Goal: Task Accomplishment & Management: Use online tool/utility

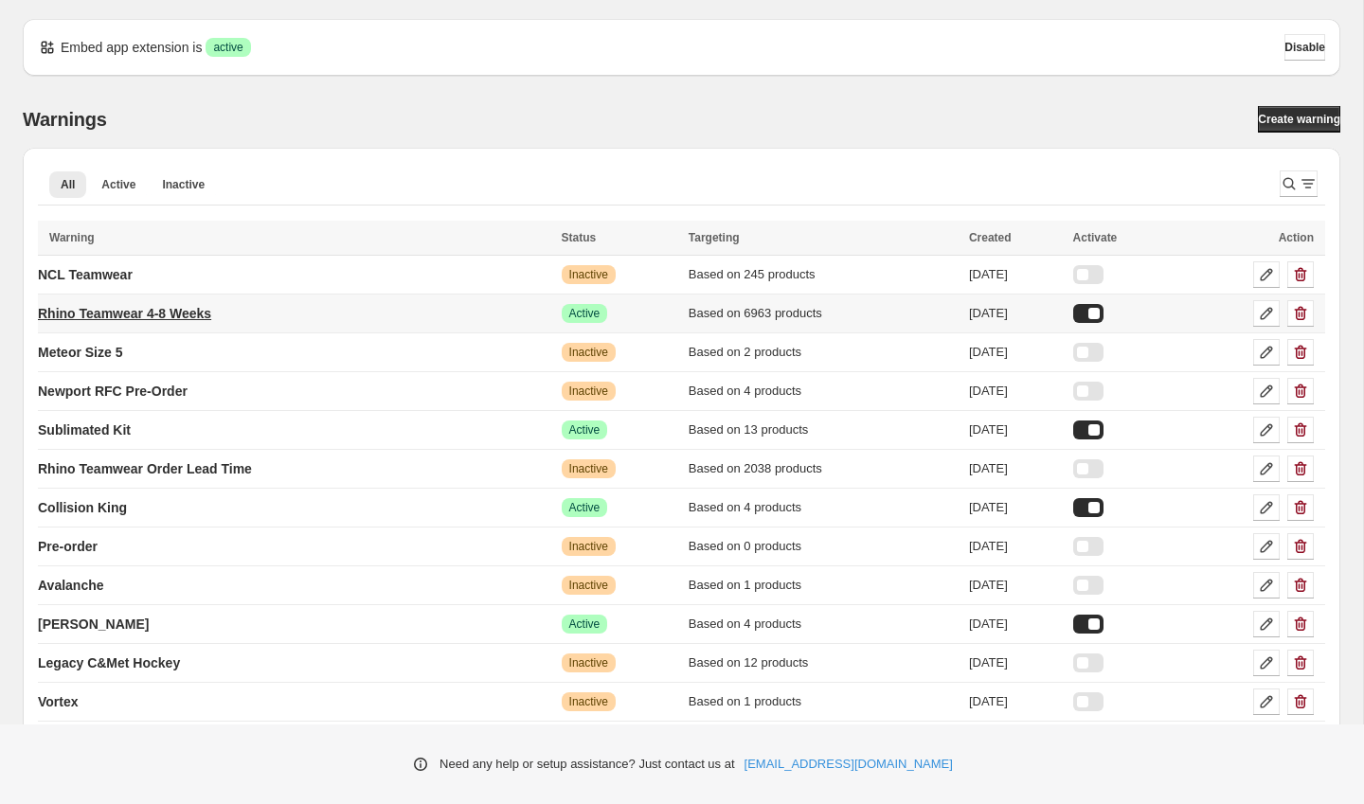
click at [183, 311] on p "Rhino Teamwear 4-8 Weeks" at bounding box center [124, 313] width 173 height 19
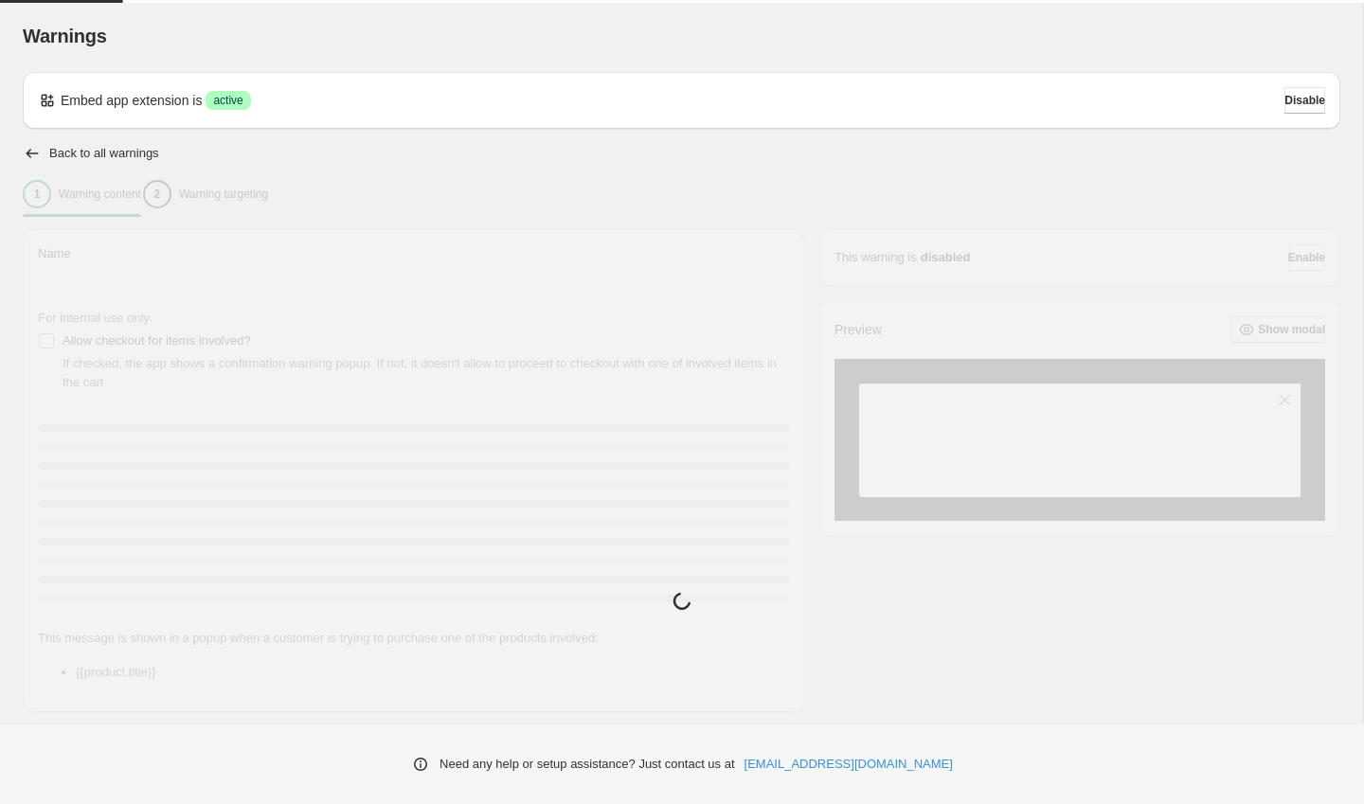
type input "**********"
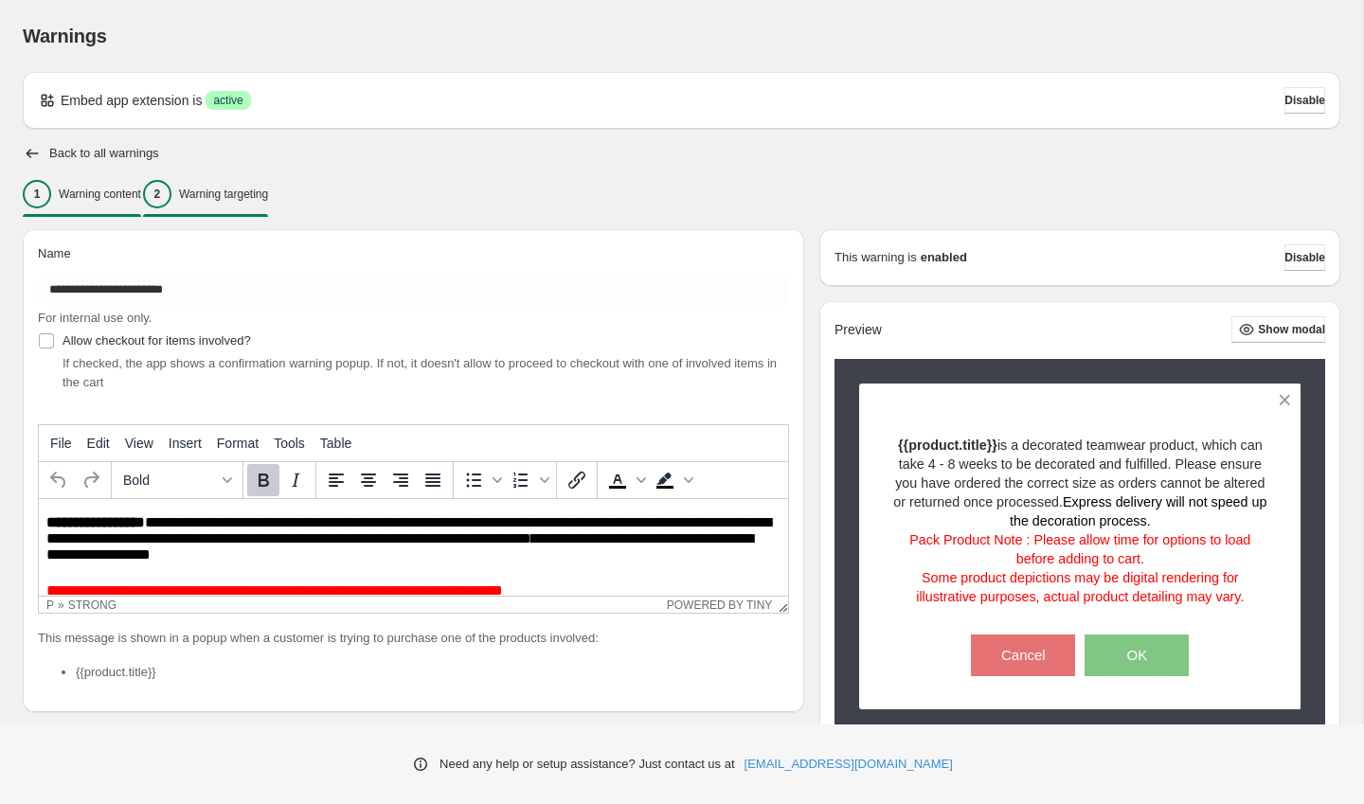
click at [268, 200] on p "Warning targeting" at bounding box center [223, 194] width 89 height 15
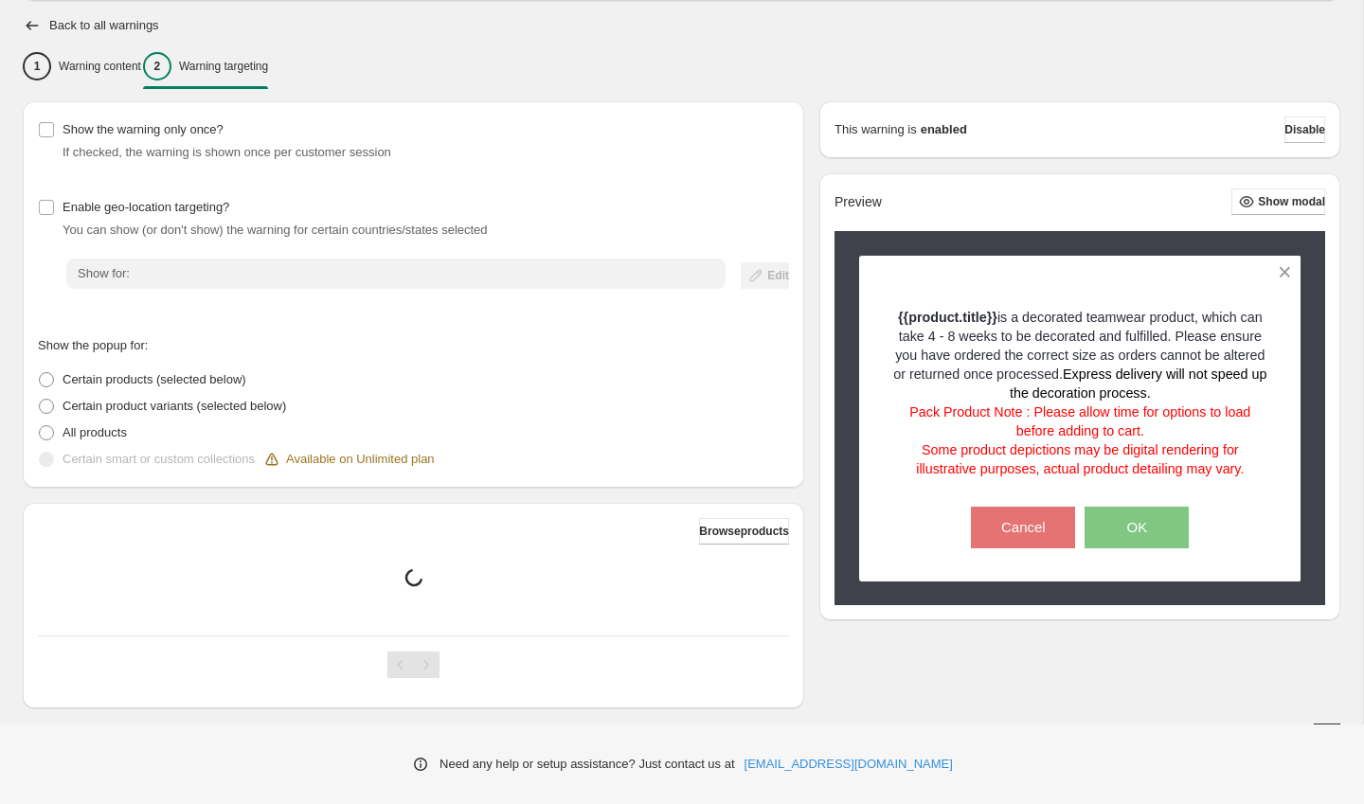
scroll to position [154, 0]
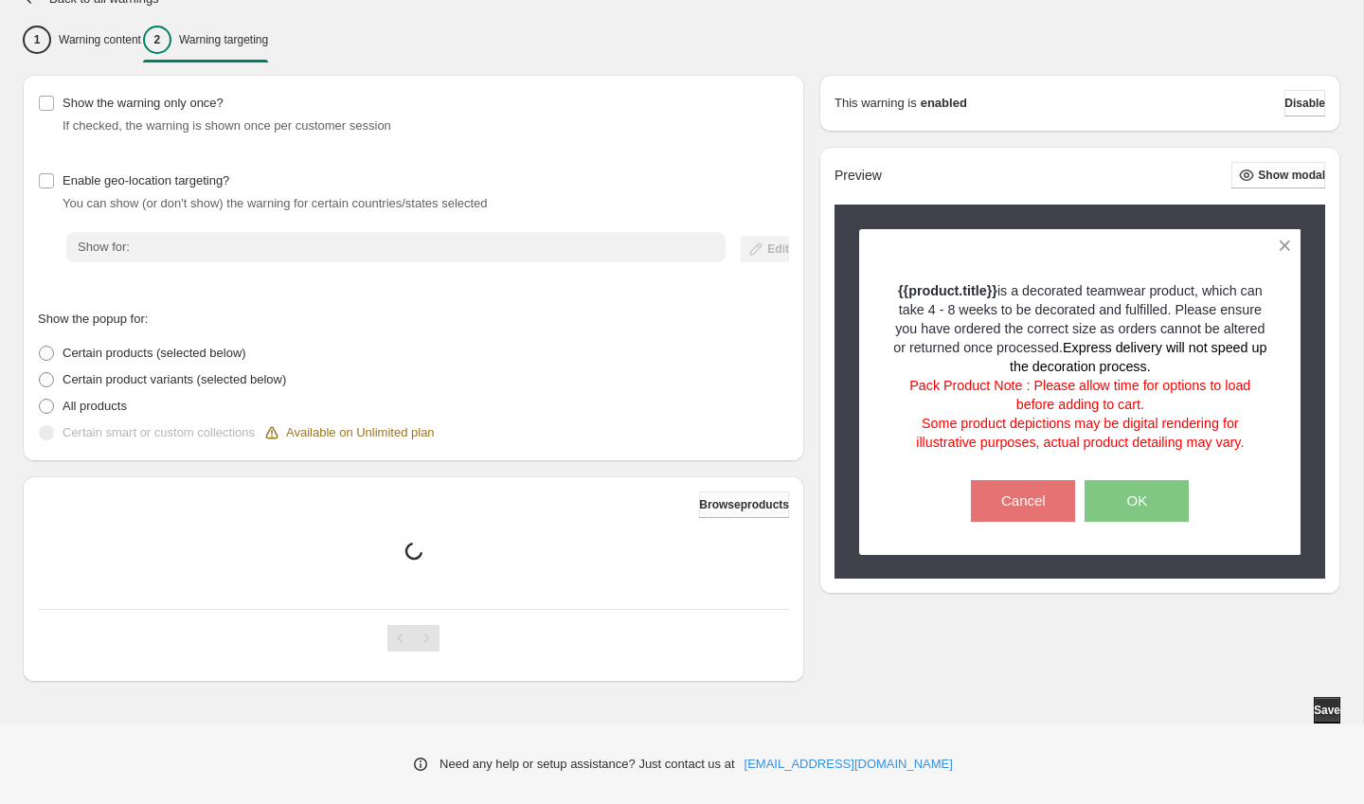
click at [745, 509] on span "Browse products" at bounding box center [744, 504] width 90 height 15
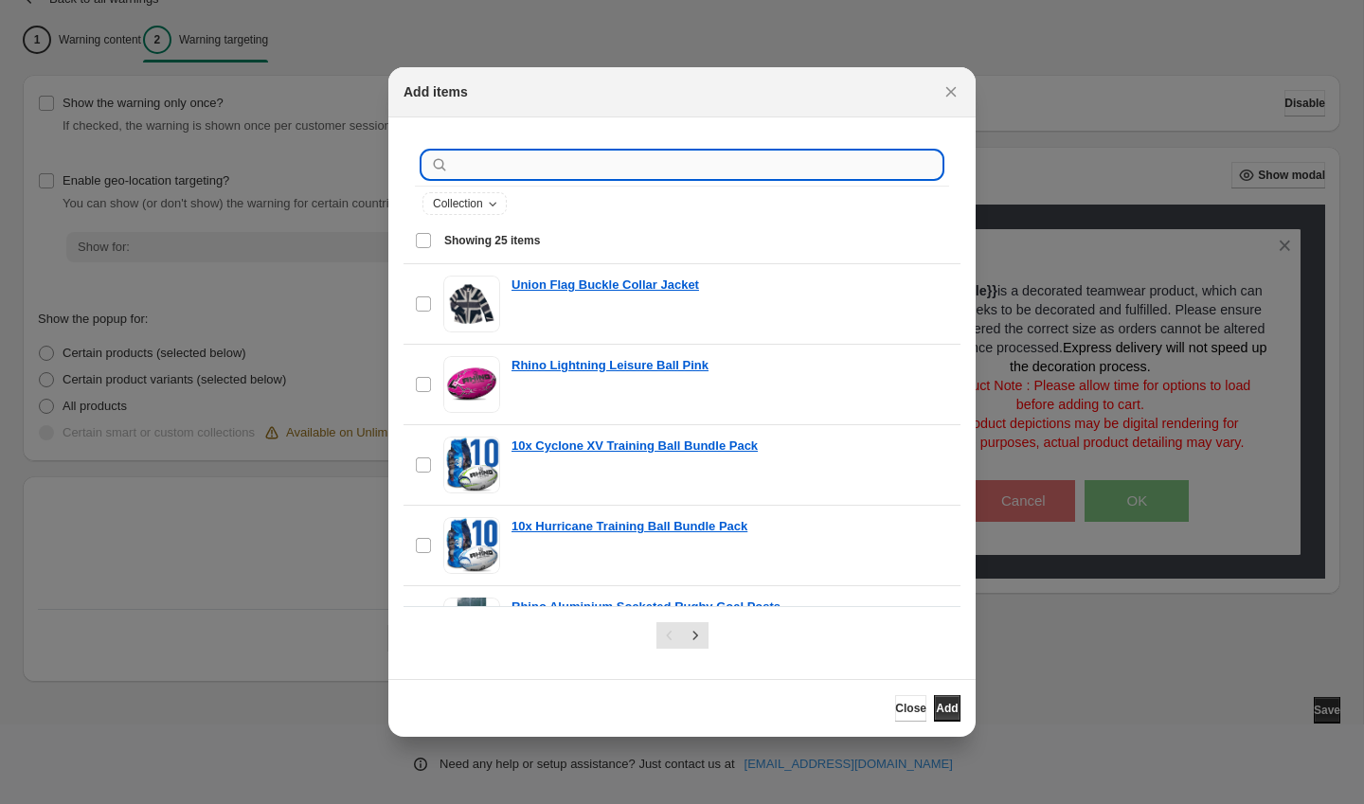
click at [611, 172] on input ":r2t:" at bounding box center [697, 165] width 489 height 27
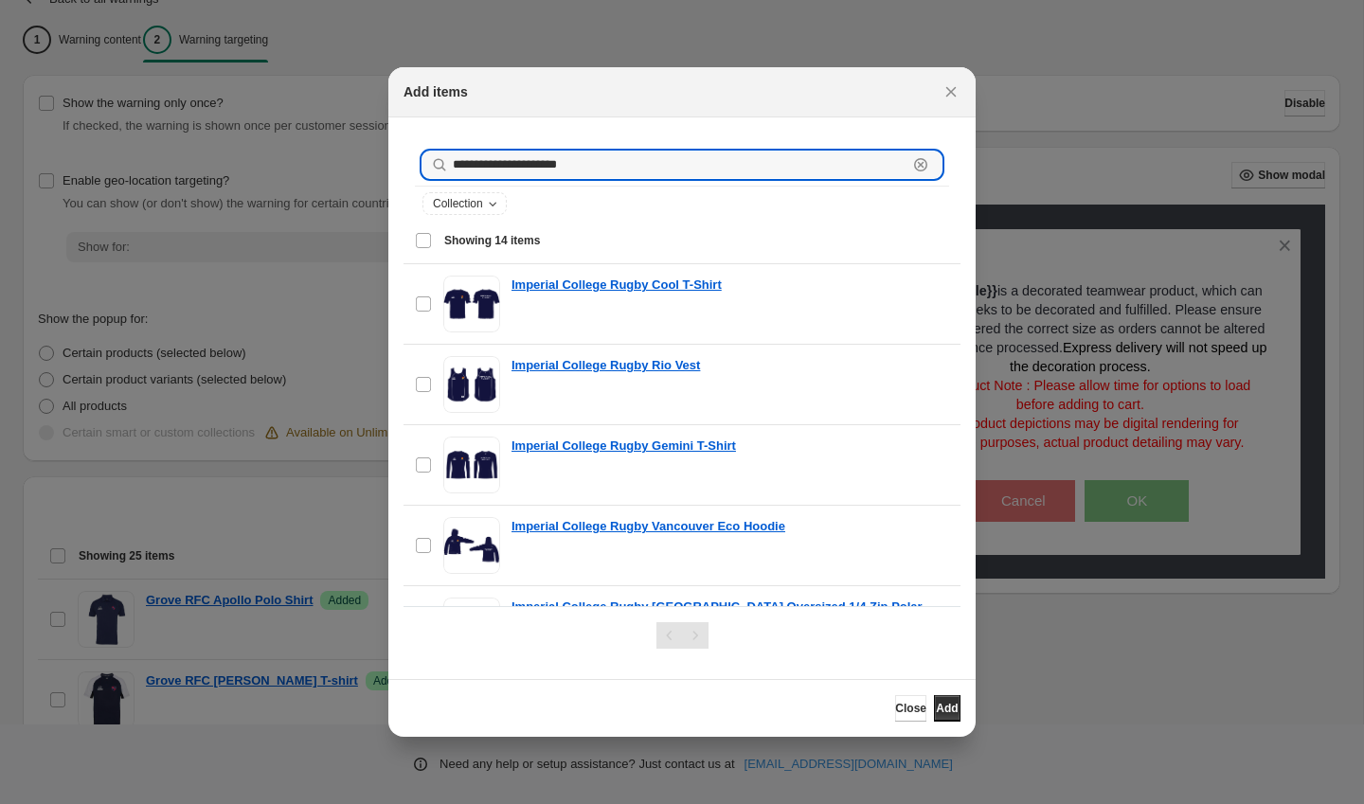
type input "**********"
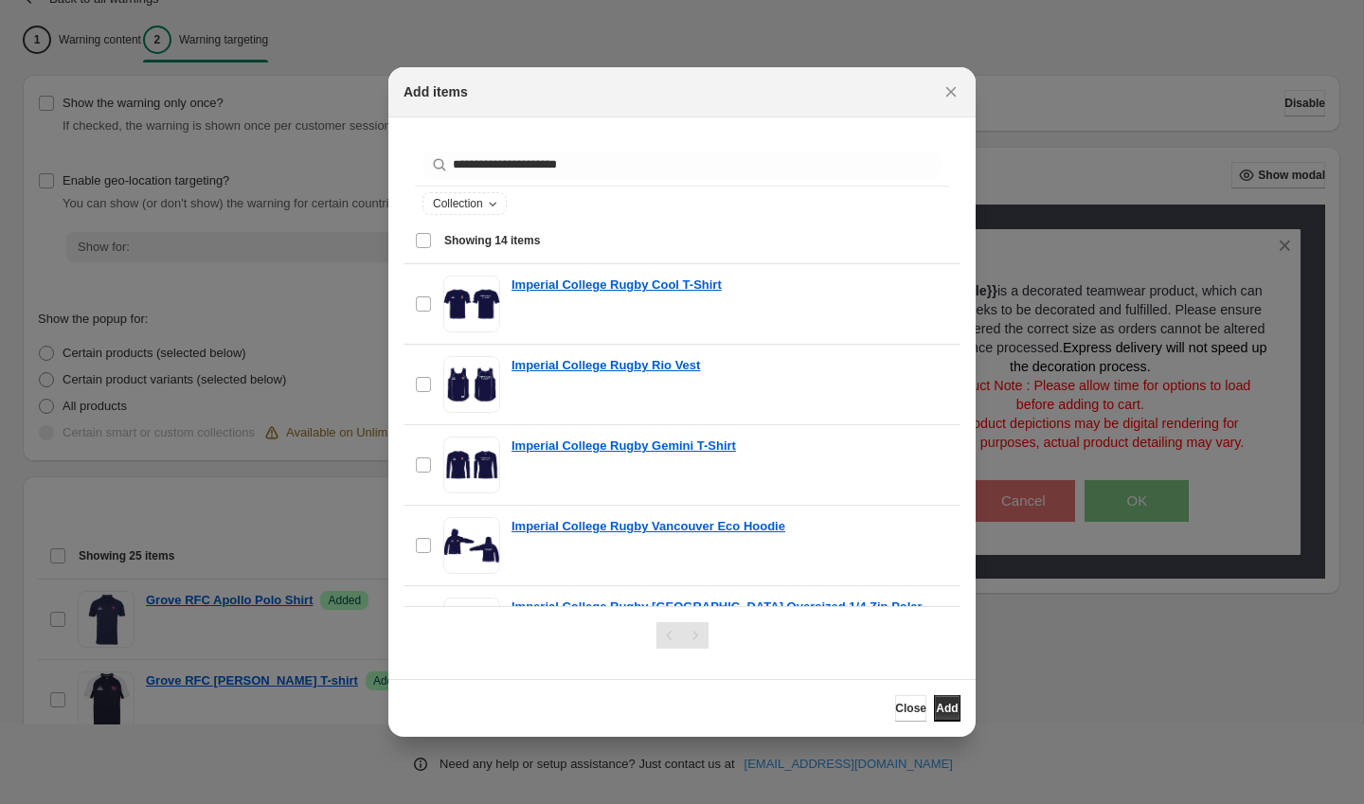
click at [431, 239] on div "Select all 14 items Showing 14 items" at bounding box center [682, 240] width 534 height 45
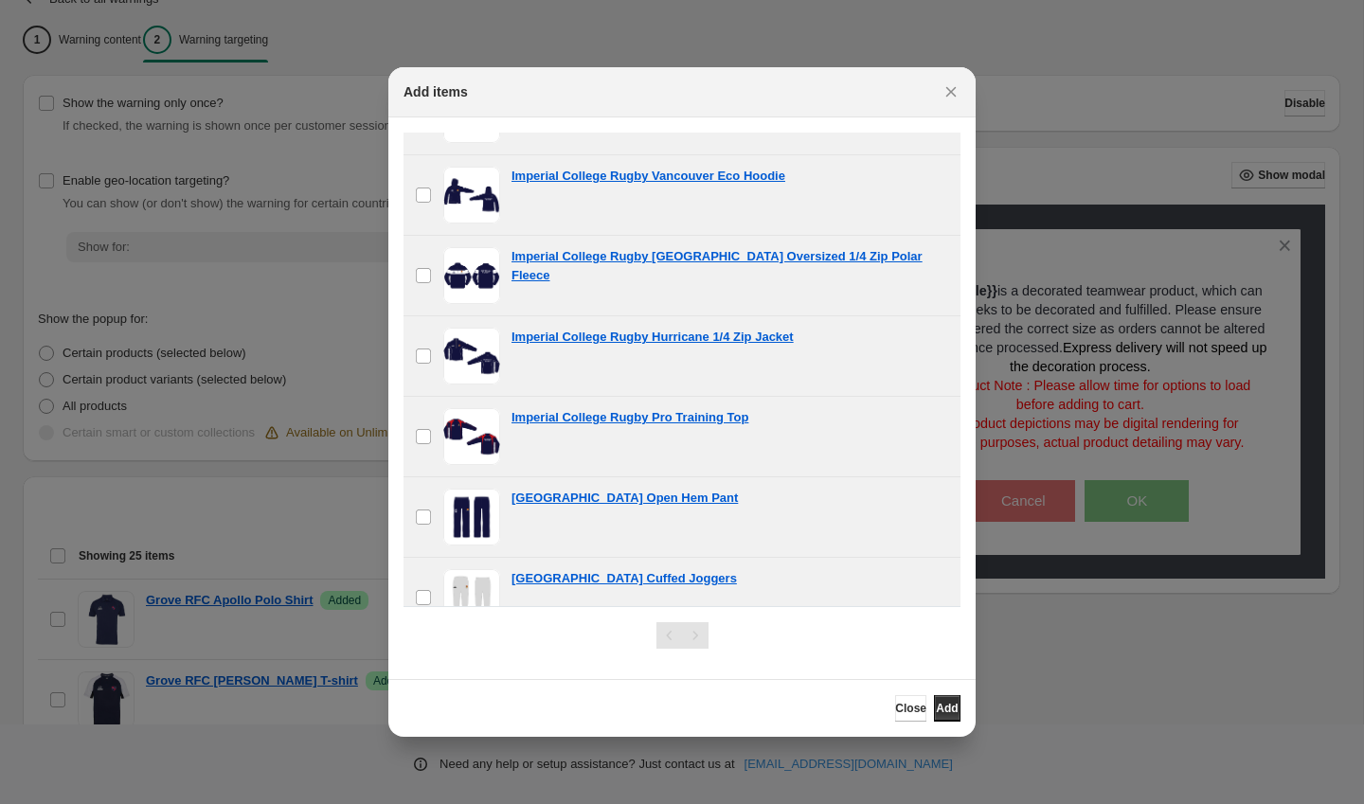
scroll to position [784, 0]
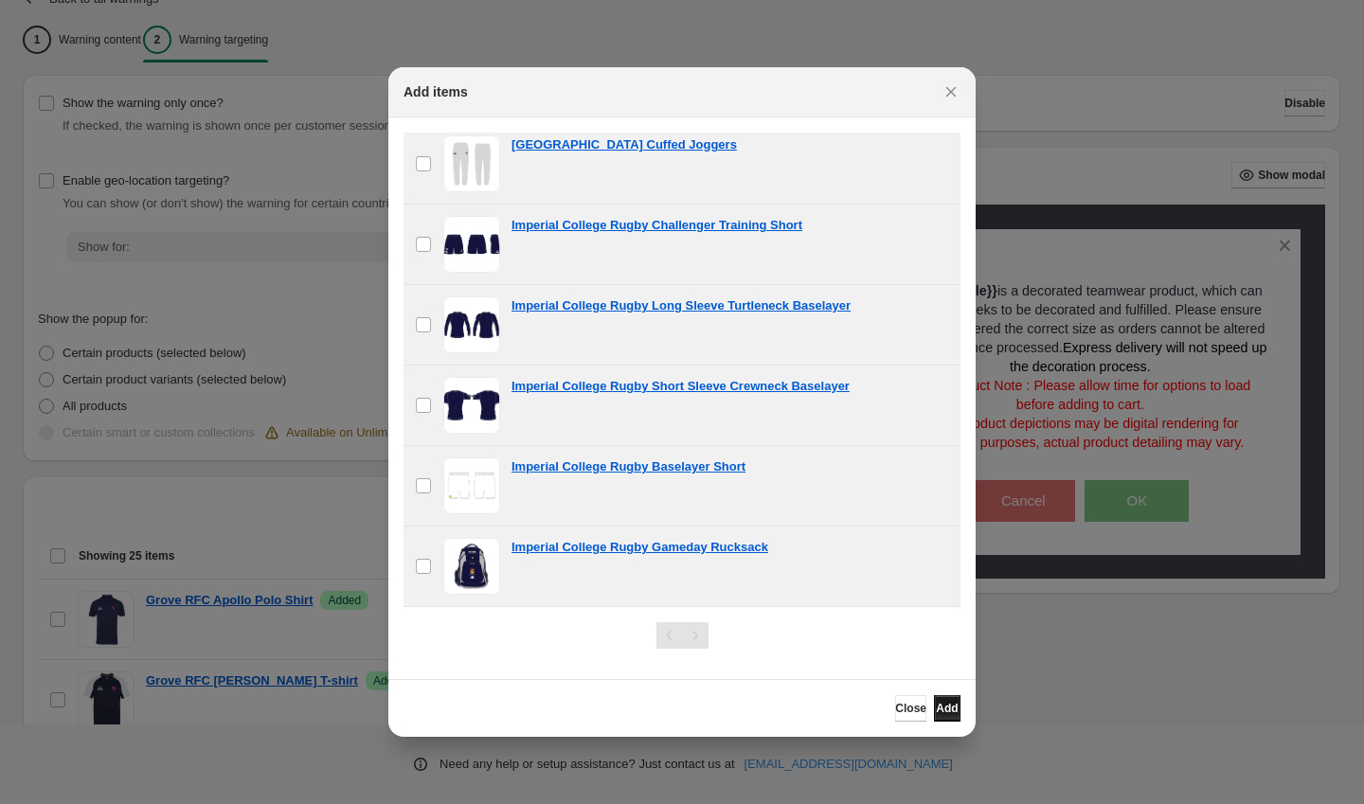
click at [945, 700] on button "Add" at bounding box center [947, 708] width 27 height 27
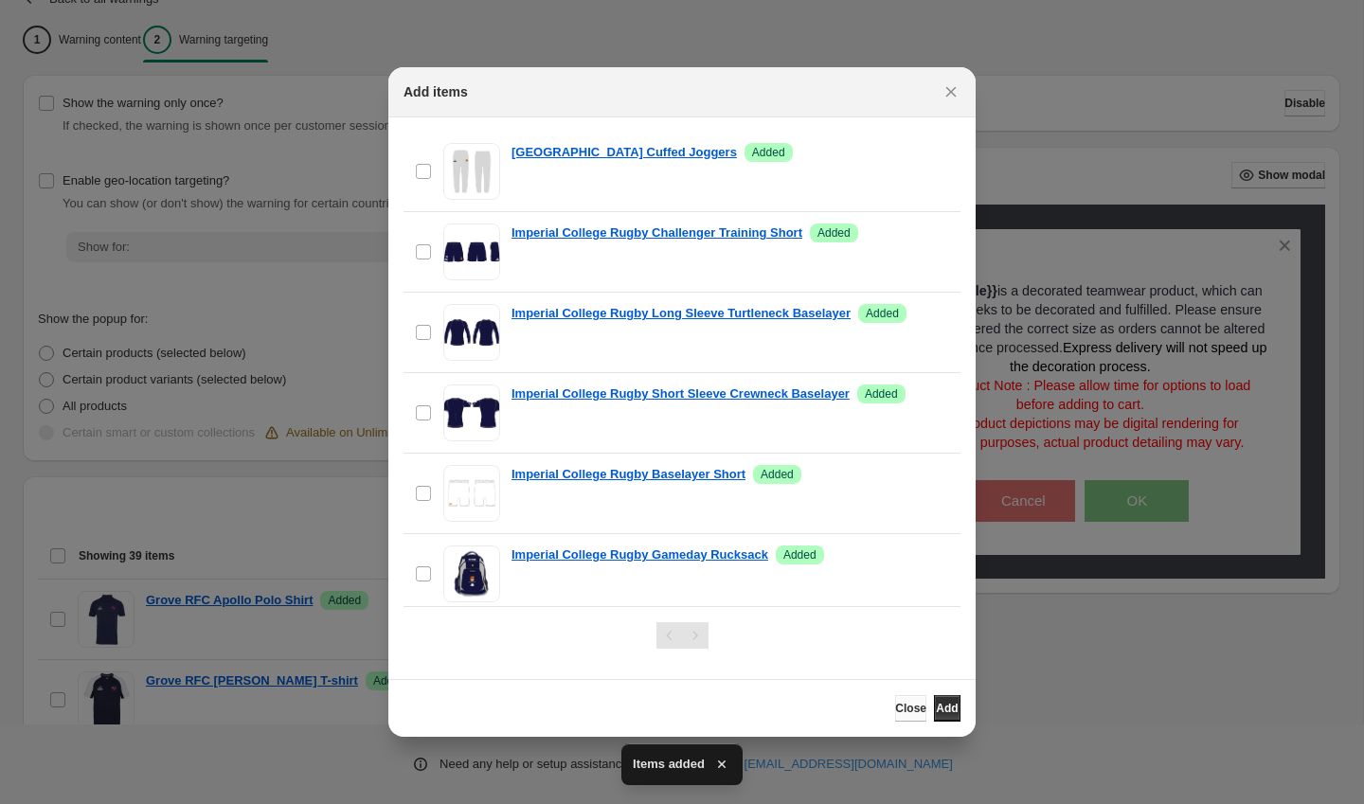
click at [895, 696] on button "Close" at bounding box center [910, 708] width 31 height 27
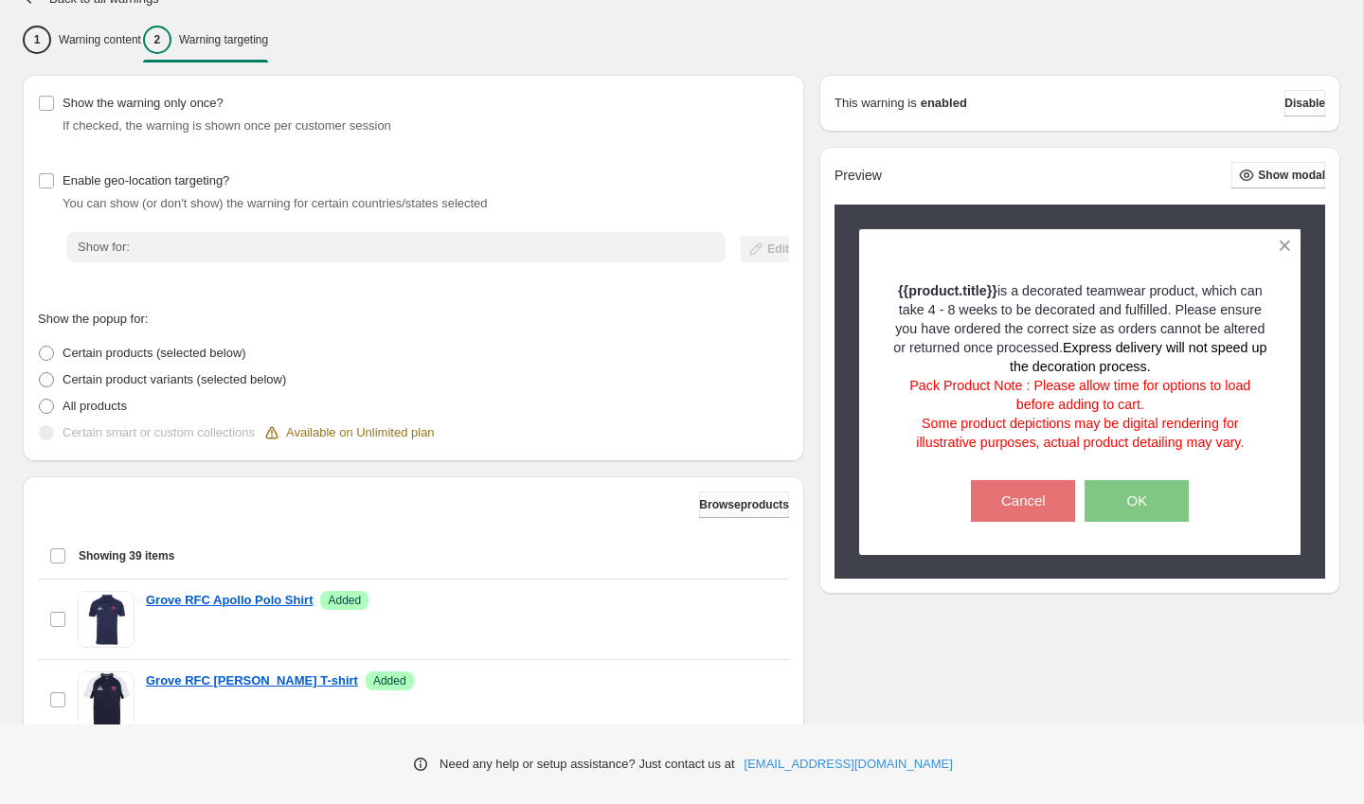
click at [738, 516] on button "Browse products" at bounding box center [744, 504] width 90 height 27
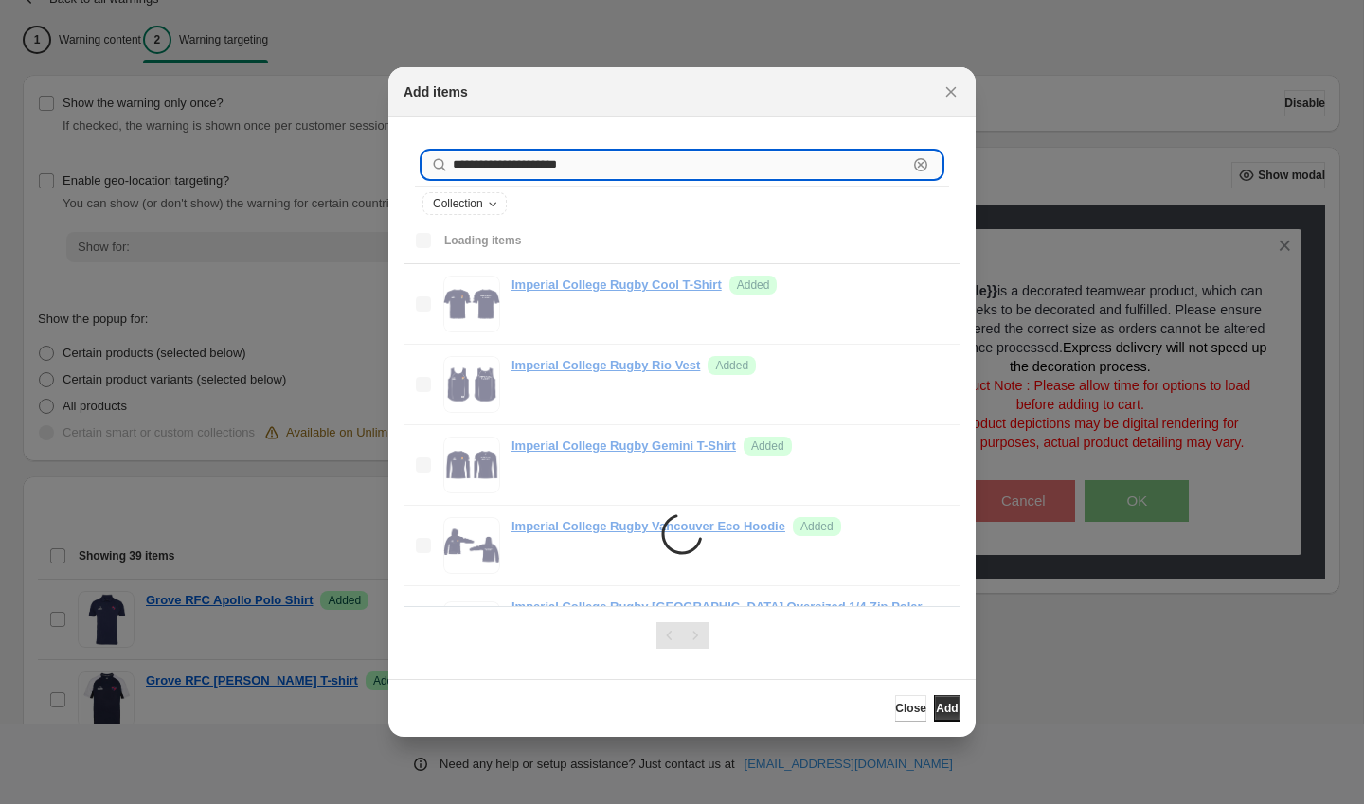
click at [645, 161] on input "**********" at bounding box center [680, 165] width 455 height 27
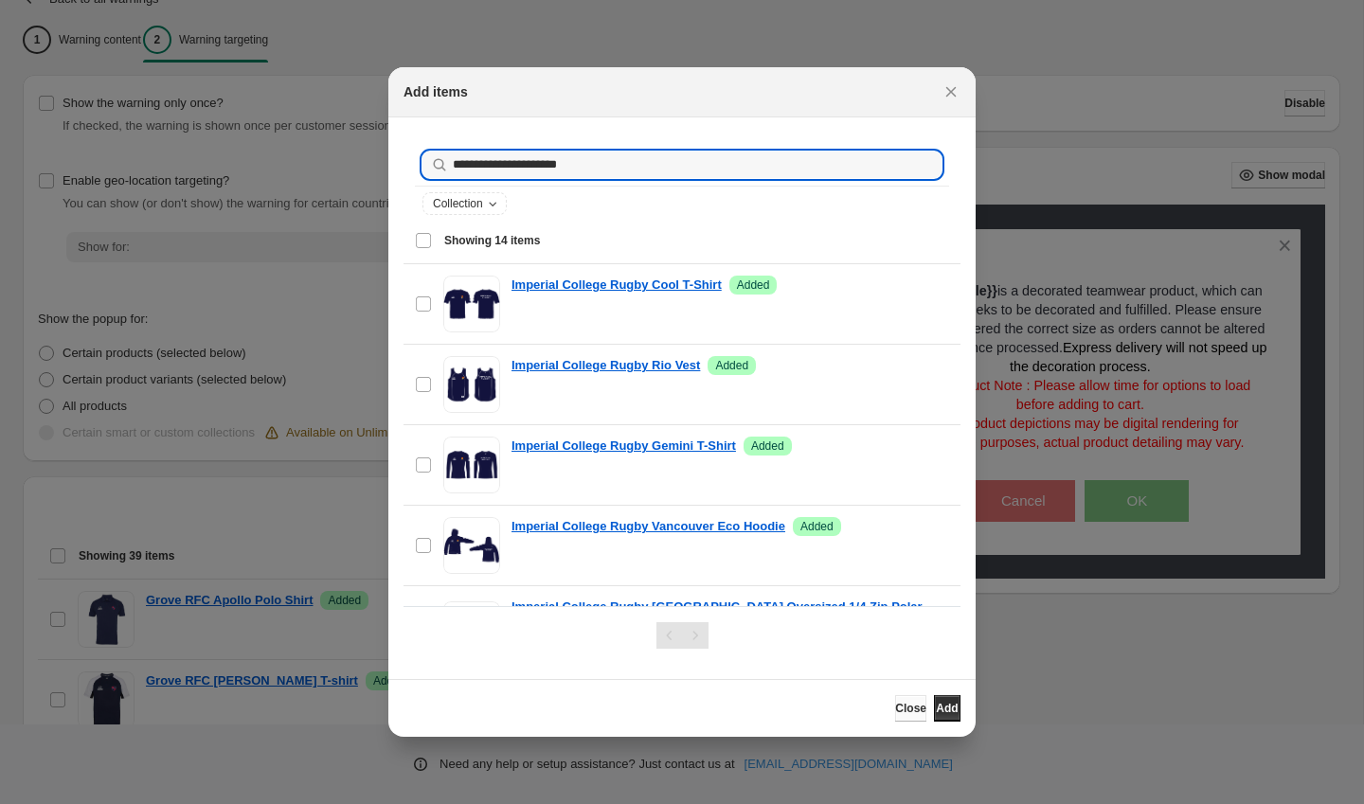
click at [895, 695] on button "Close" at bounding box center [910, 708] width 31 height 27
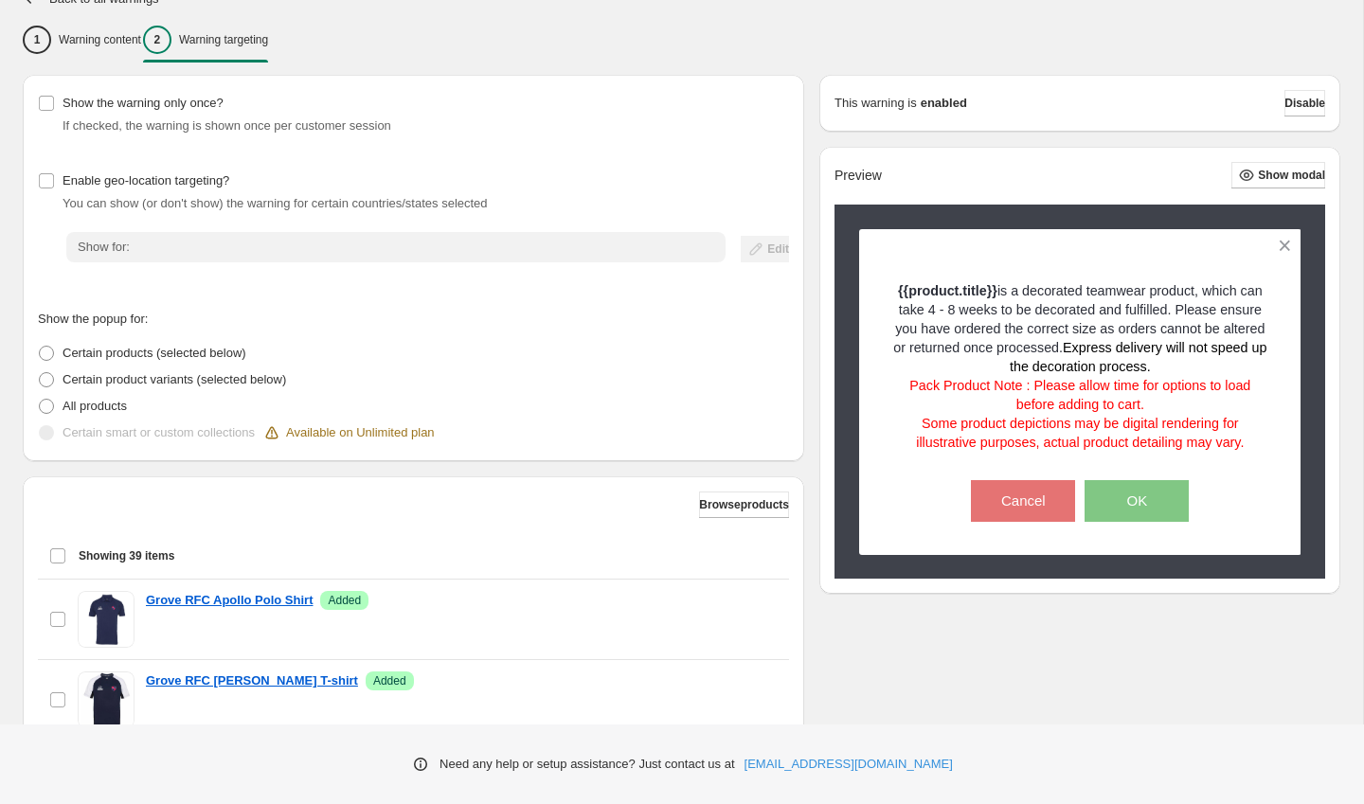
scroll to position [526, 0]
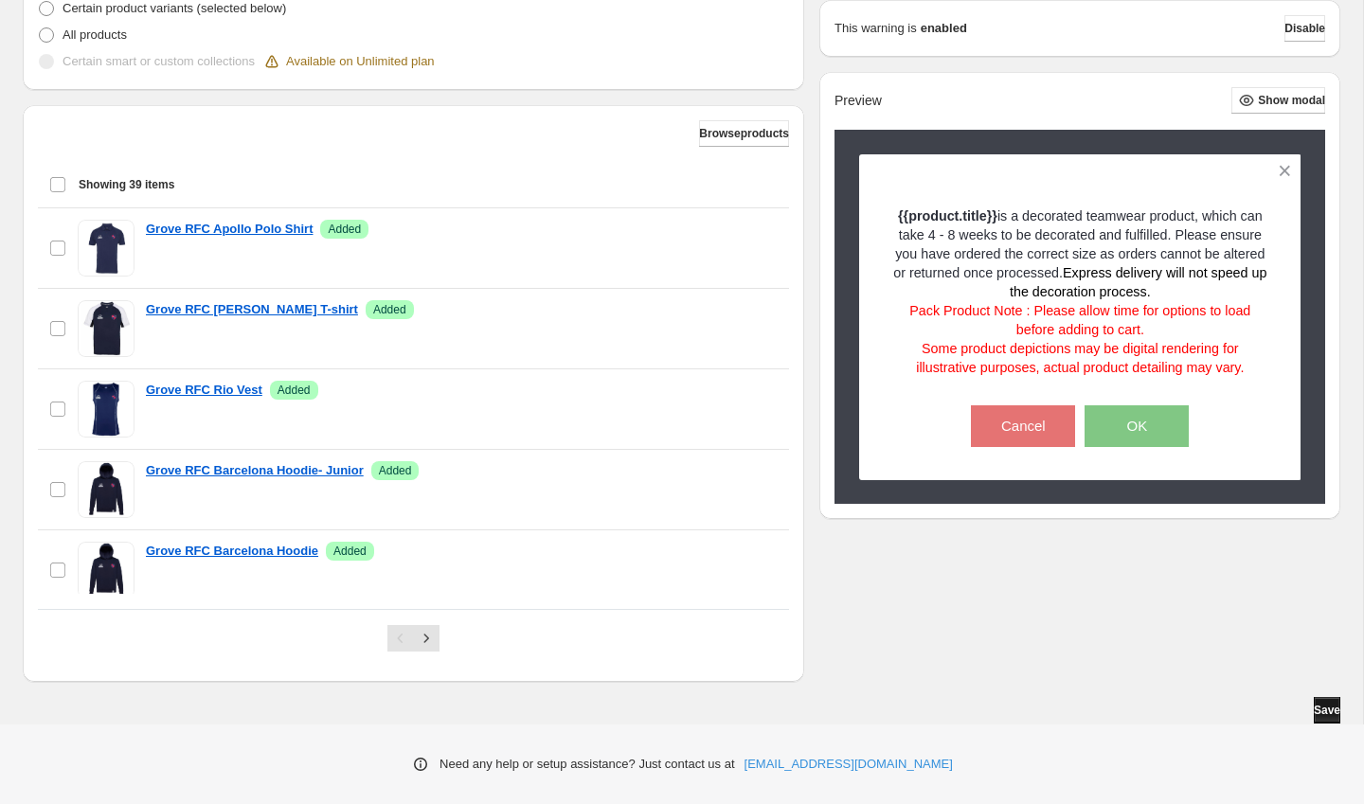
click at [1319, 705] on span "Save" at bounding box center [1326, 710] width 27 height 15
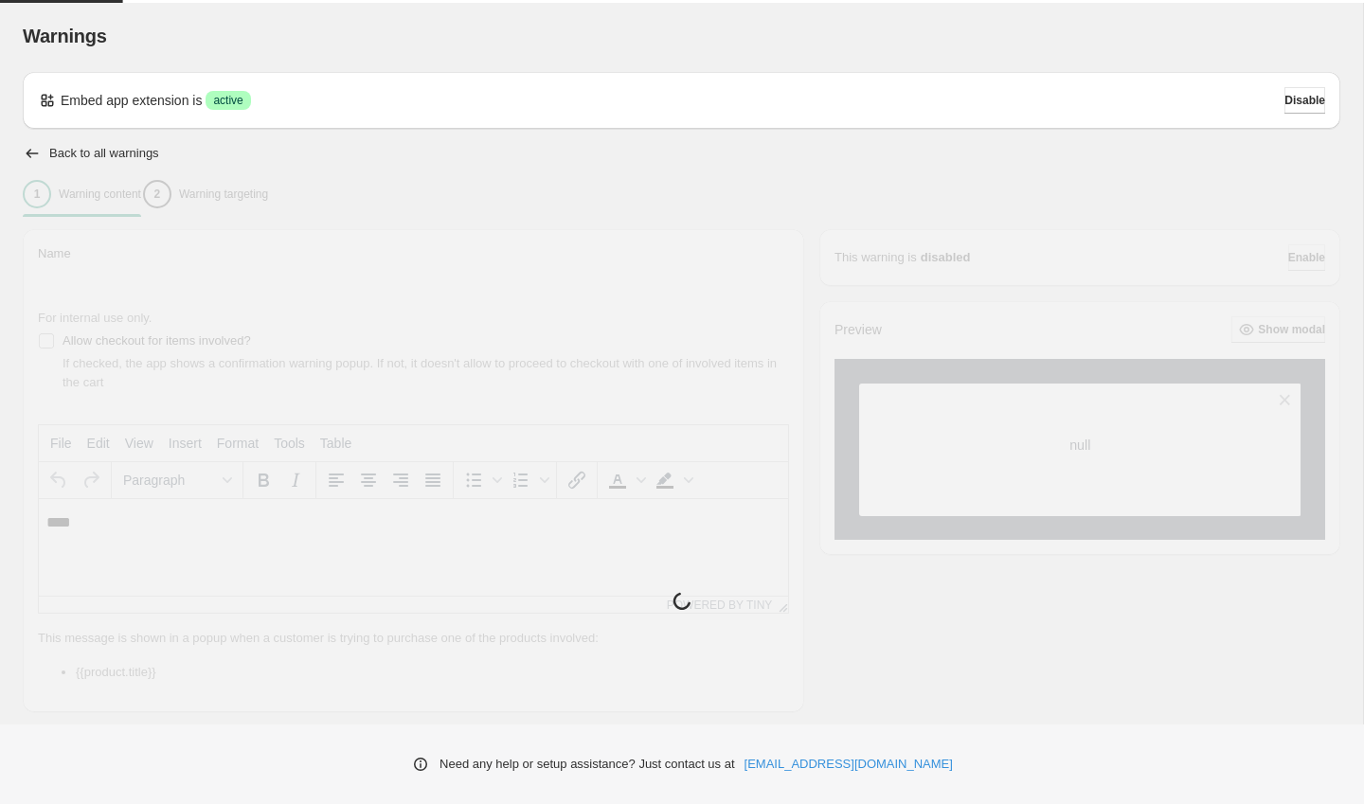
type input "**********"
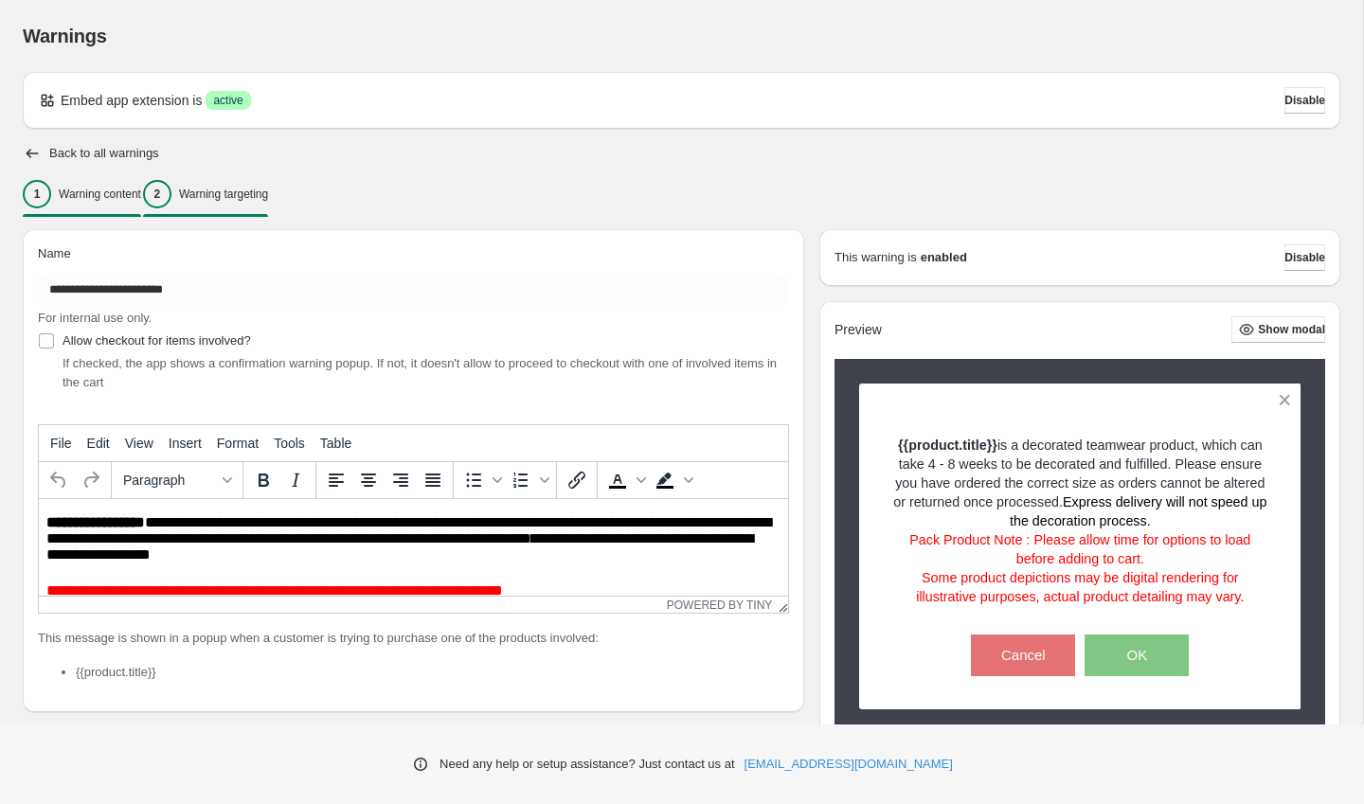
click at [215, 179] on button "2 Warning targeting" at bounding box center [205, 194] width 125 height 40
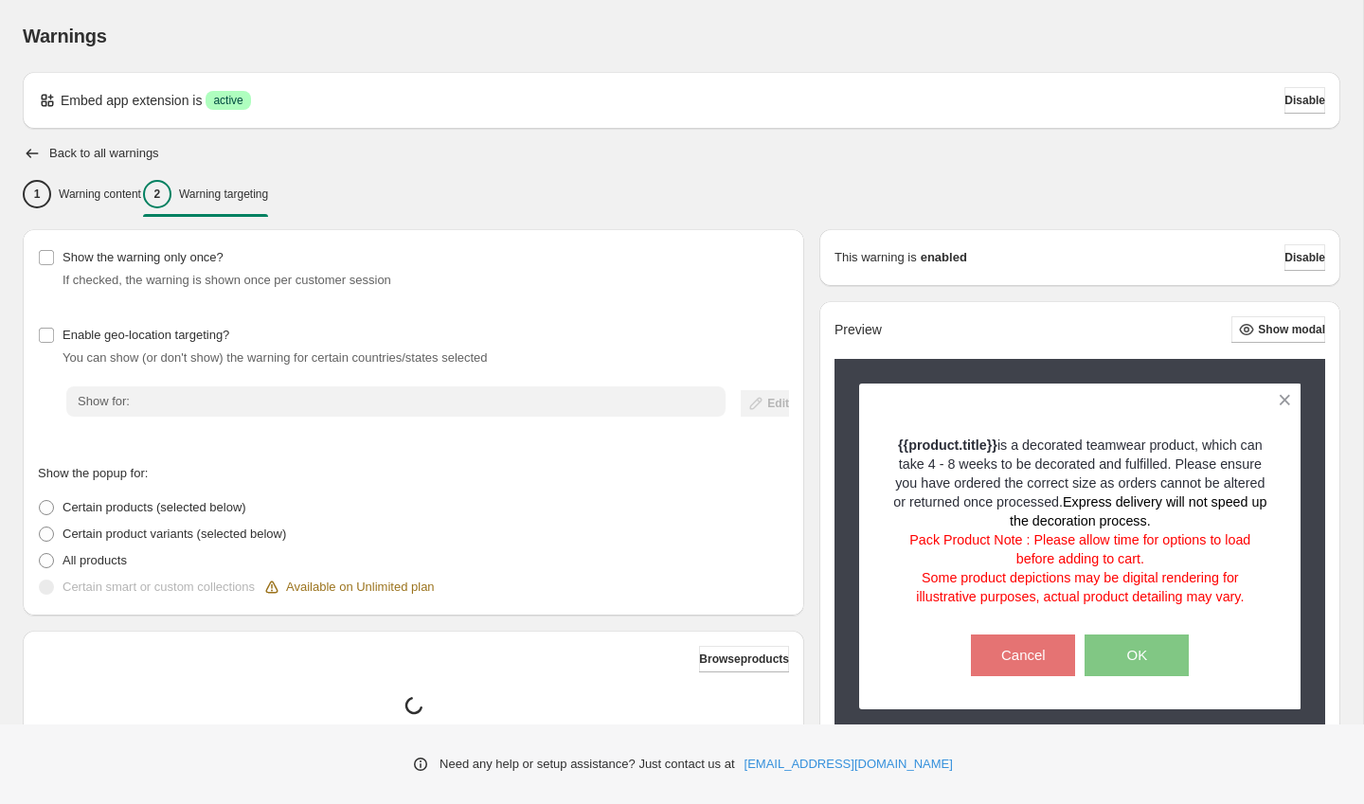
scroll to position [154, 0]
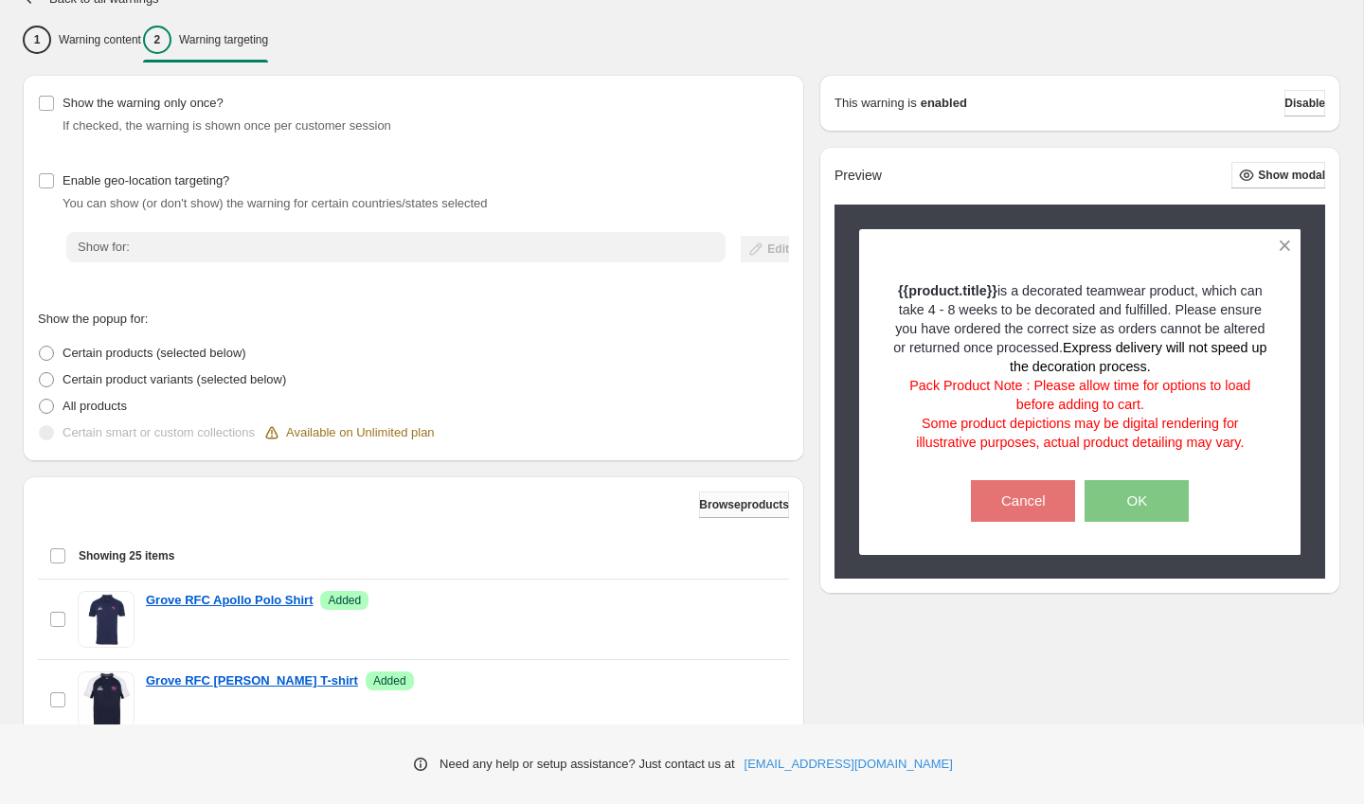
click at [716, 509] on span "Browse products" at bounding box center [744, 504] width 90 height 15
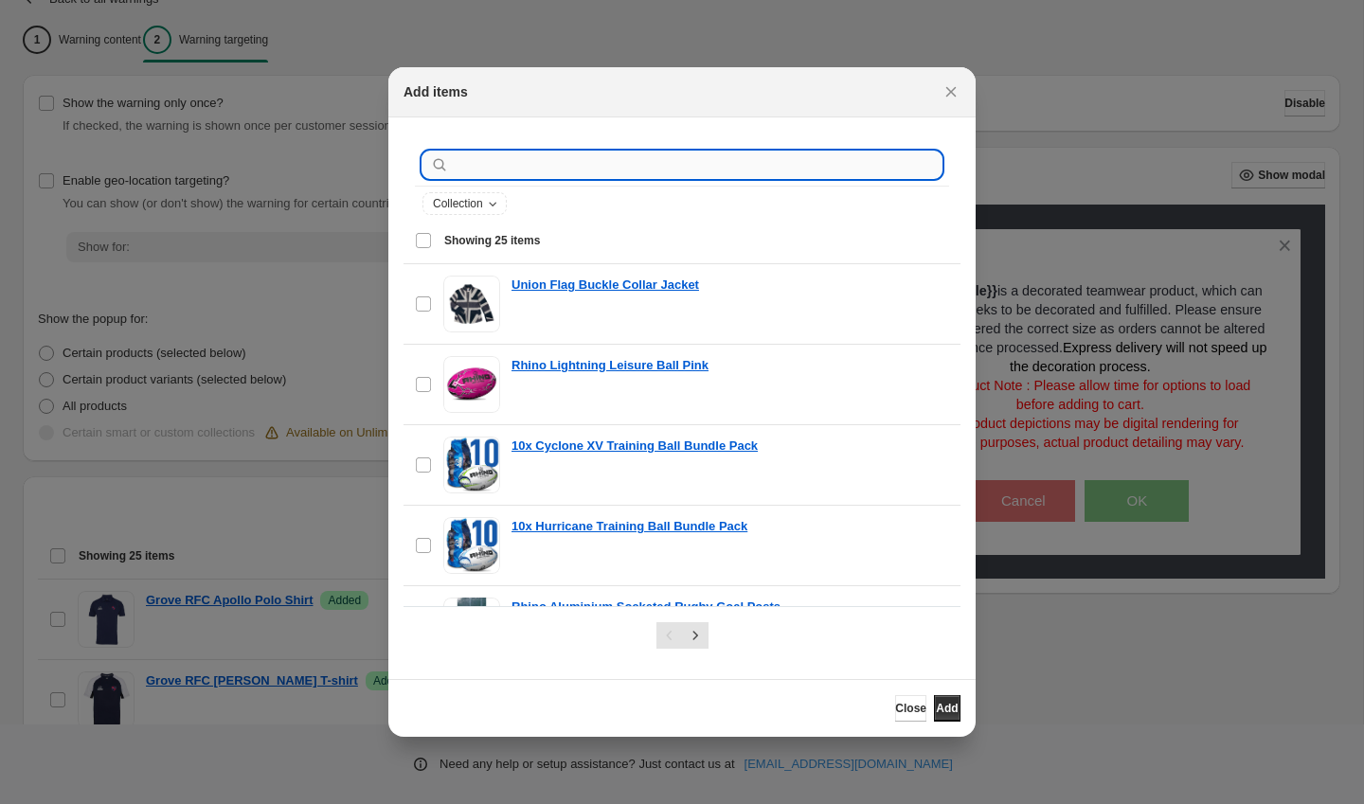
click at [497, 173] on input ":r11:" at bounding box center [697, 165] width 489 height 27
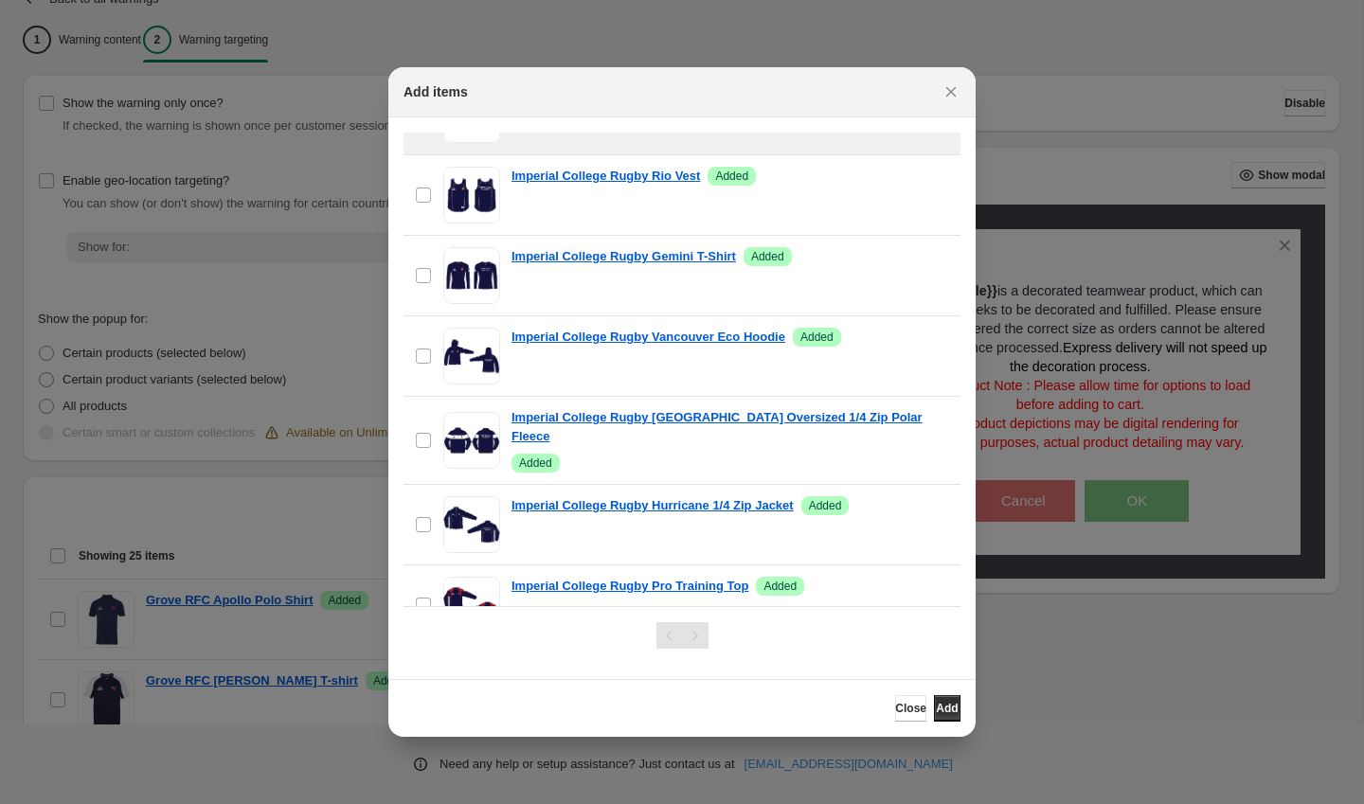
scroll to position [784, 0]
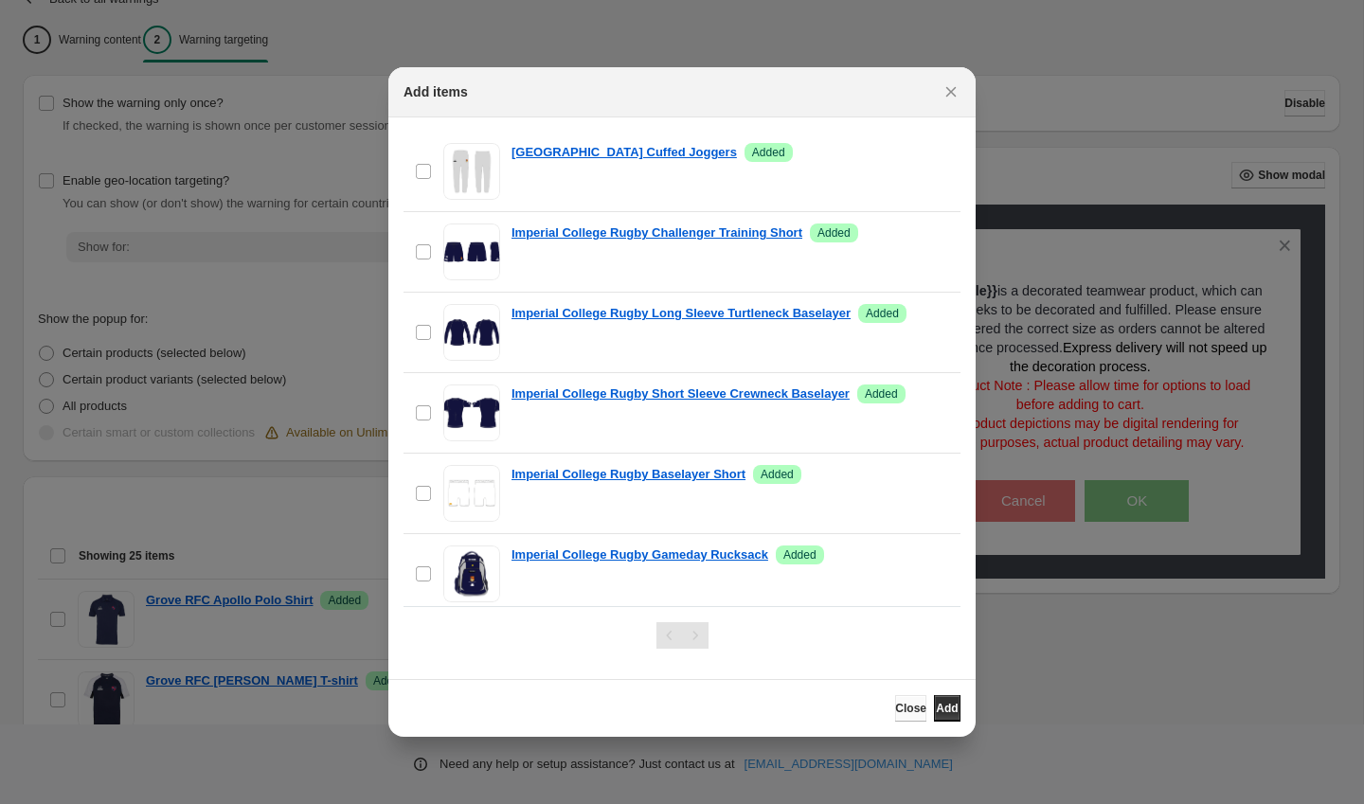
type input "**********"
click at [895, 707] on span "Close" at bounding box center [910, 708] width 31 height 15
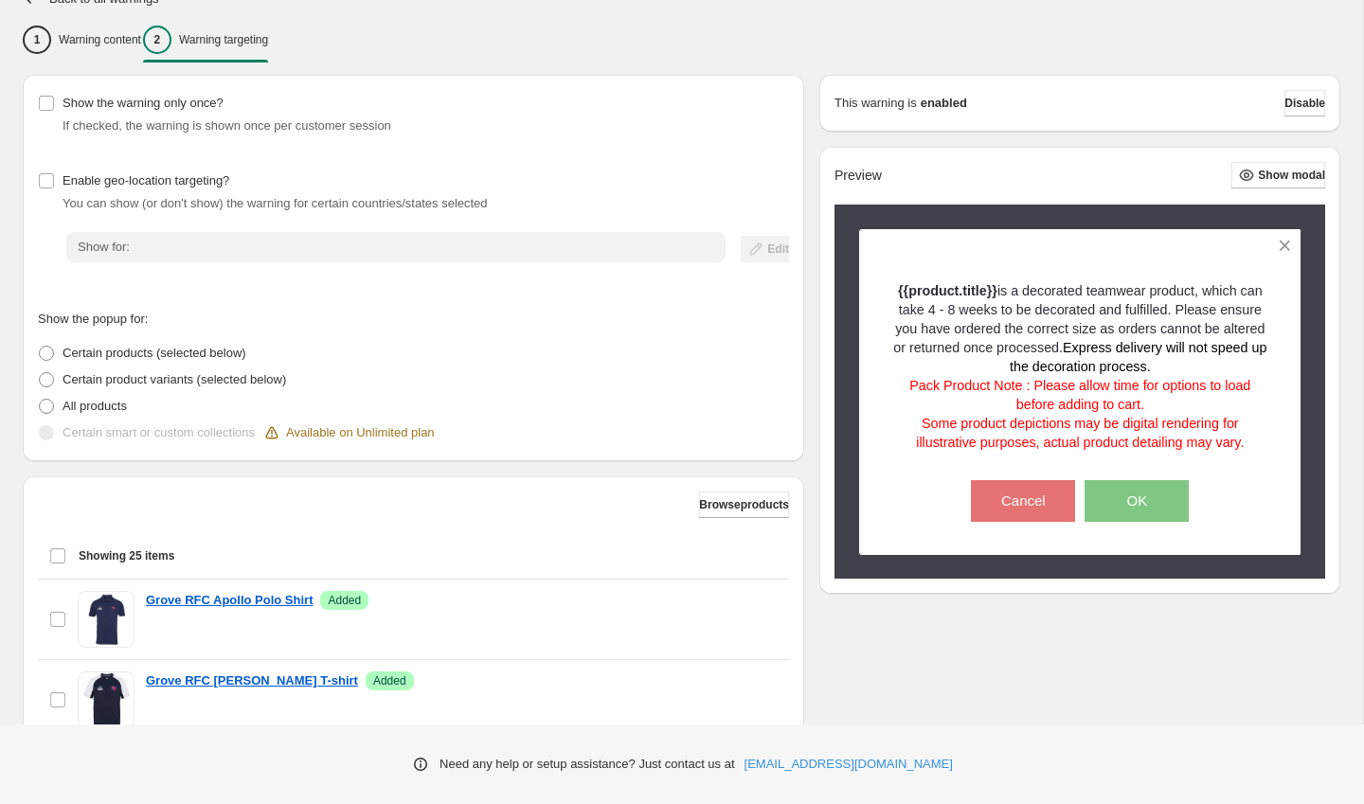
scroll to position [526, 0]
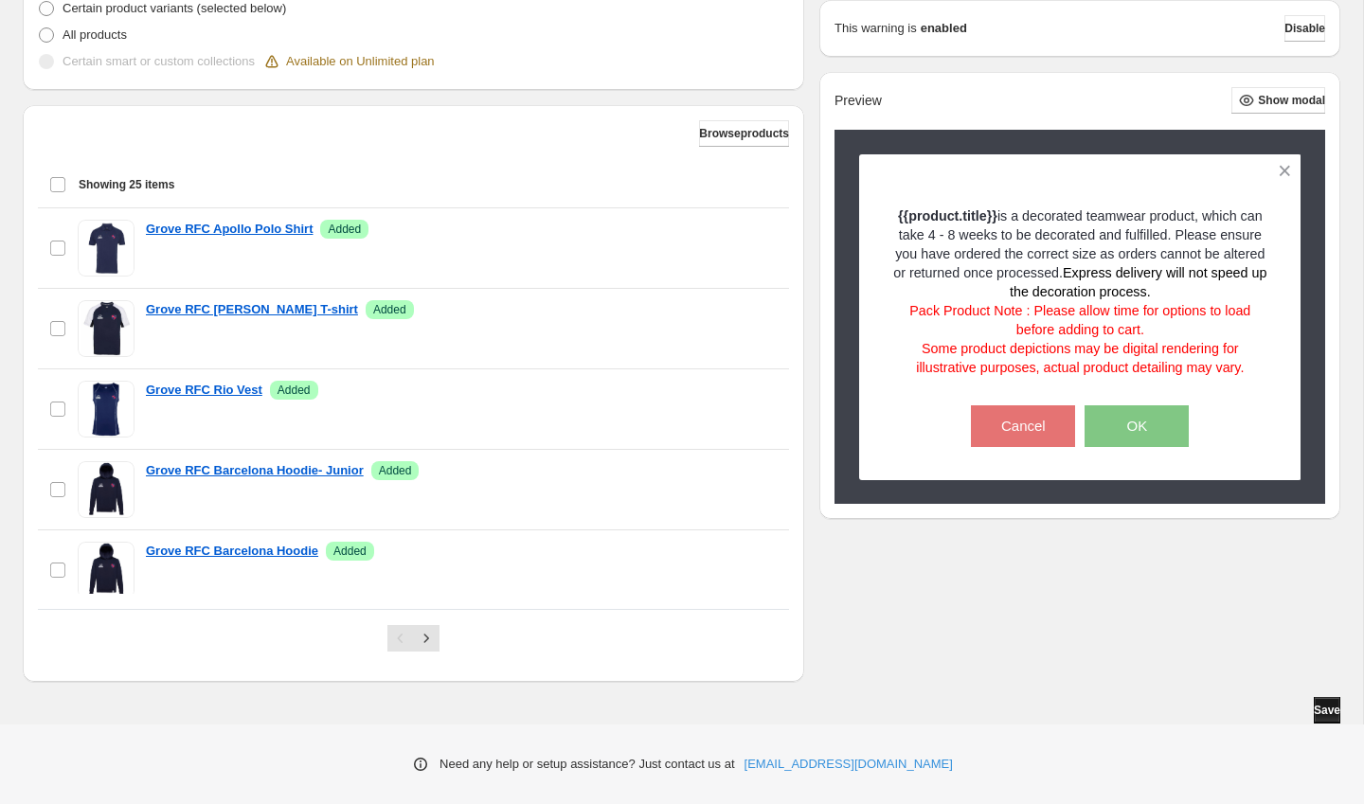
click at [1313, 706] on span "Save" at bounding box center [1326, 710] width 27 height 15
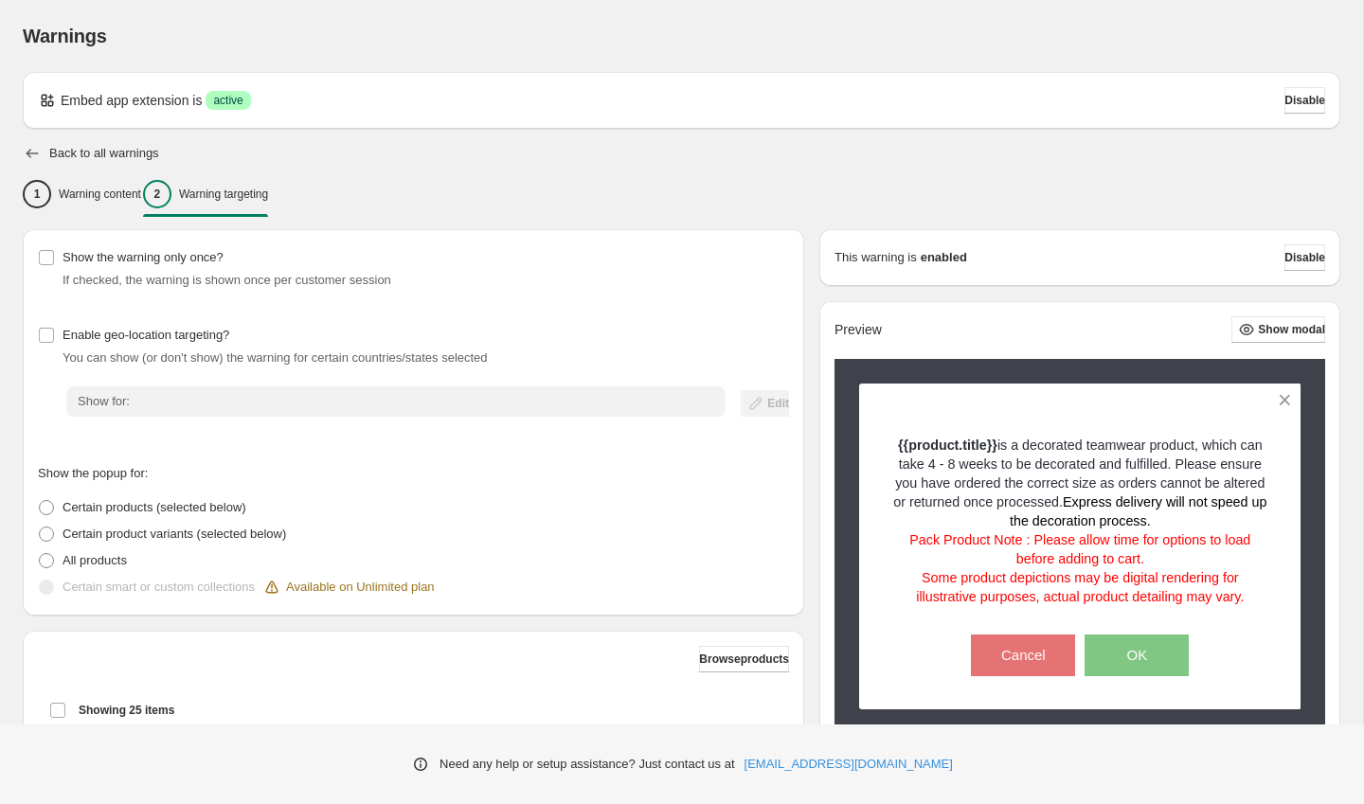
click at [30, 148] on icon "button" at bounding box center [32, 153] width 19 height 19
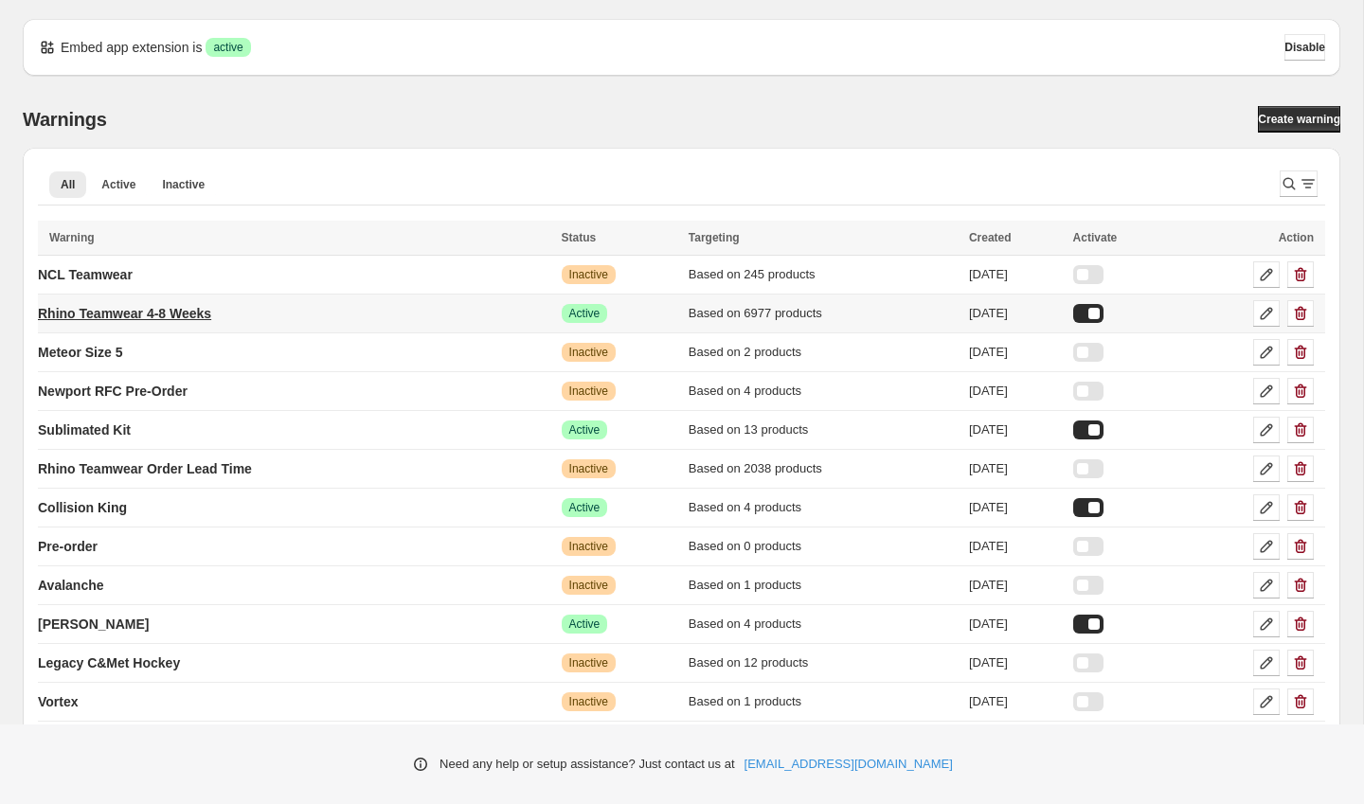
click at [174, 311] on p "Rhino Teamwear 4-8 Weeks" at bounding box center [124, 313] width 173 height 19
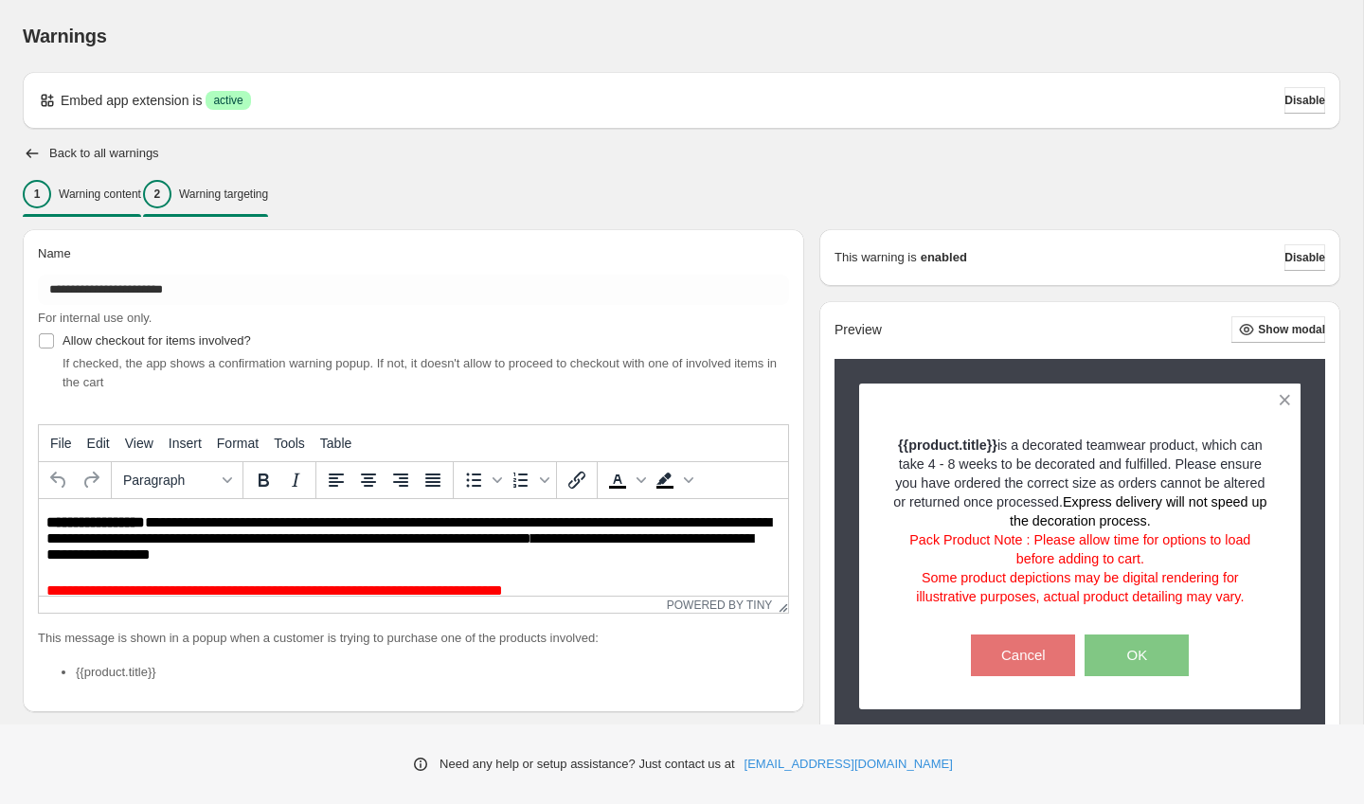
click at [259, 181] on div "2 Warning targeting" at bounding box center [205, 194] width 125 height 28
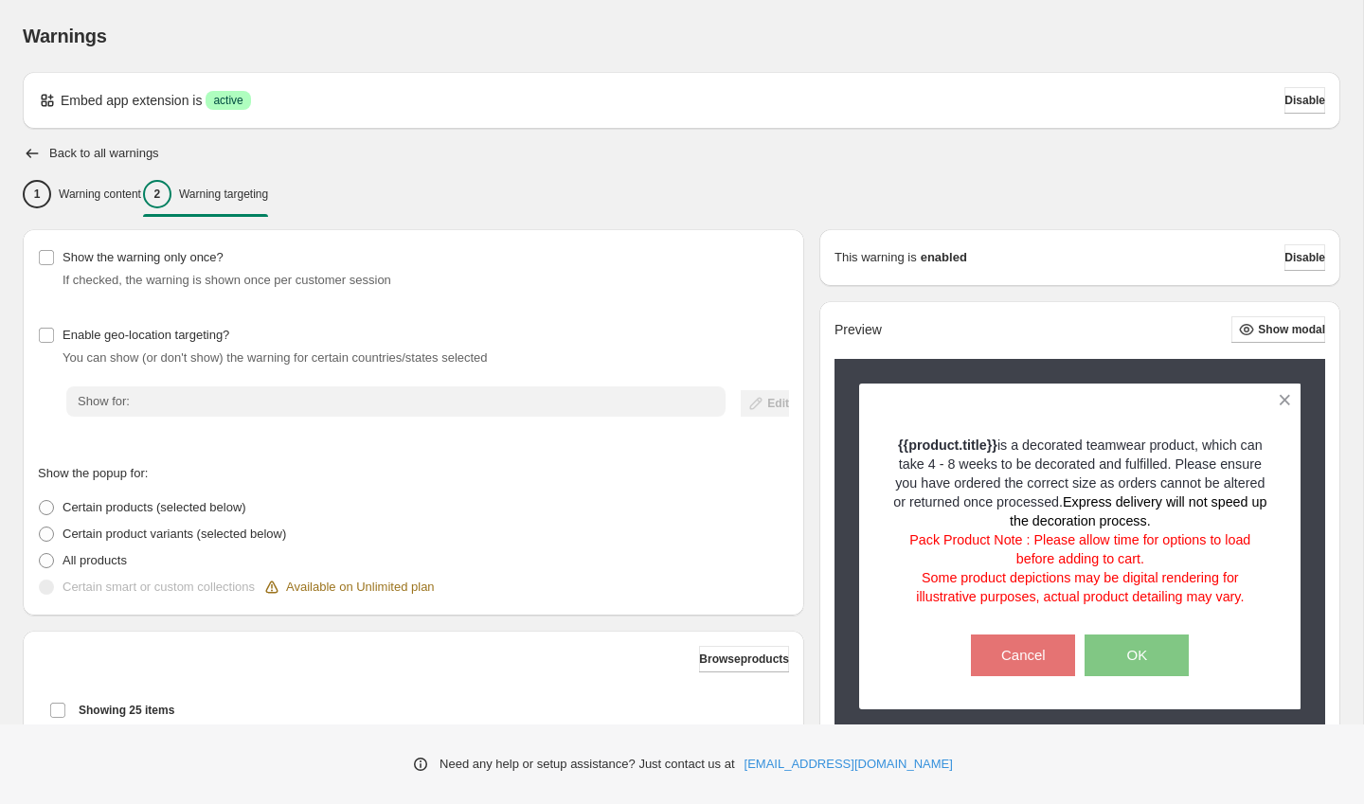
click at [259, 181] on div "2 Warning targeting" at bounding box center [205, 194] width 125 height 28
click at [229, 199] on p "Warning targeting" at bounding box center [223, 194] width 89 height 15
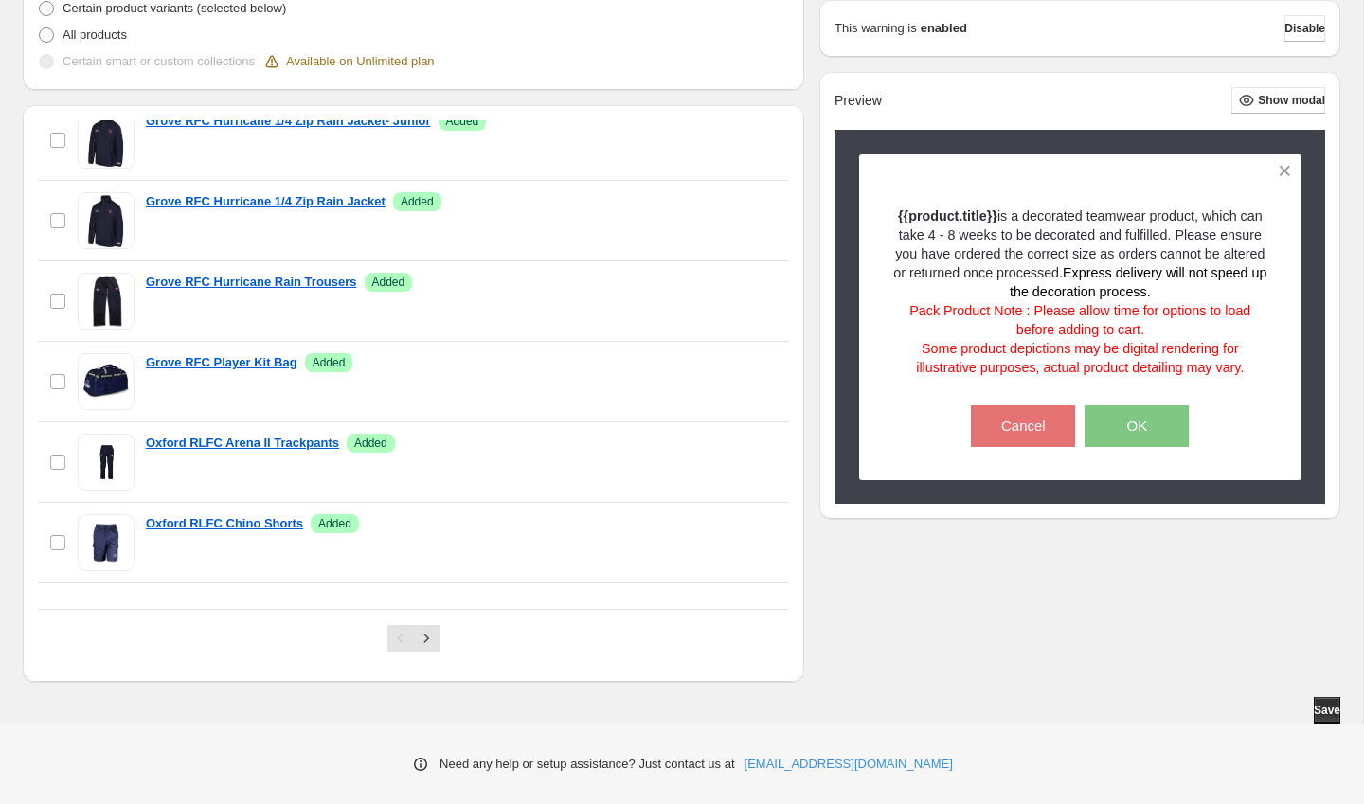
scroll to position [1626, 0]
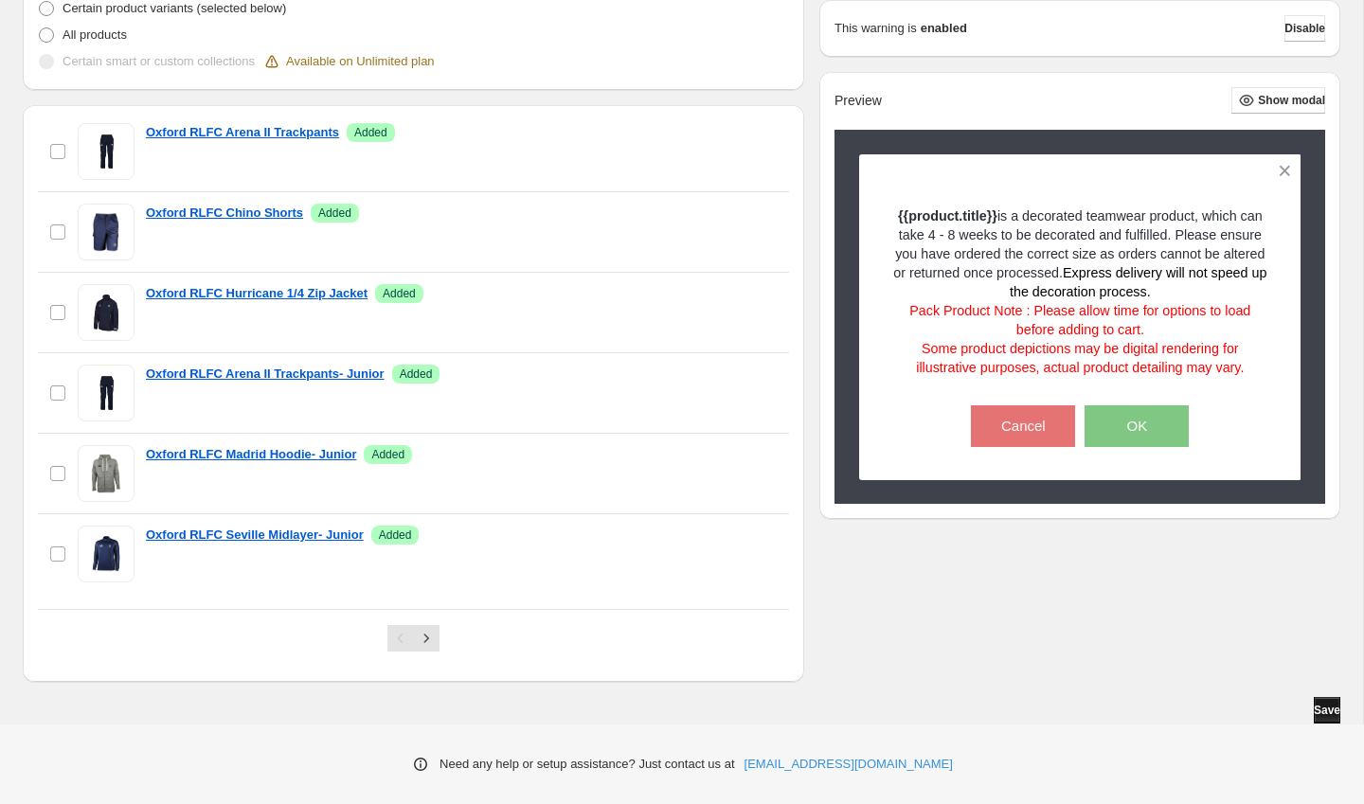
click at [1323, 701] on button "Save" at bounding box center [1326, 710] width 27 height 27
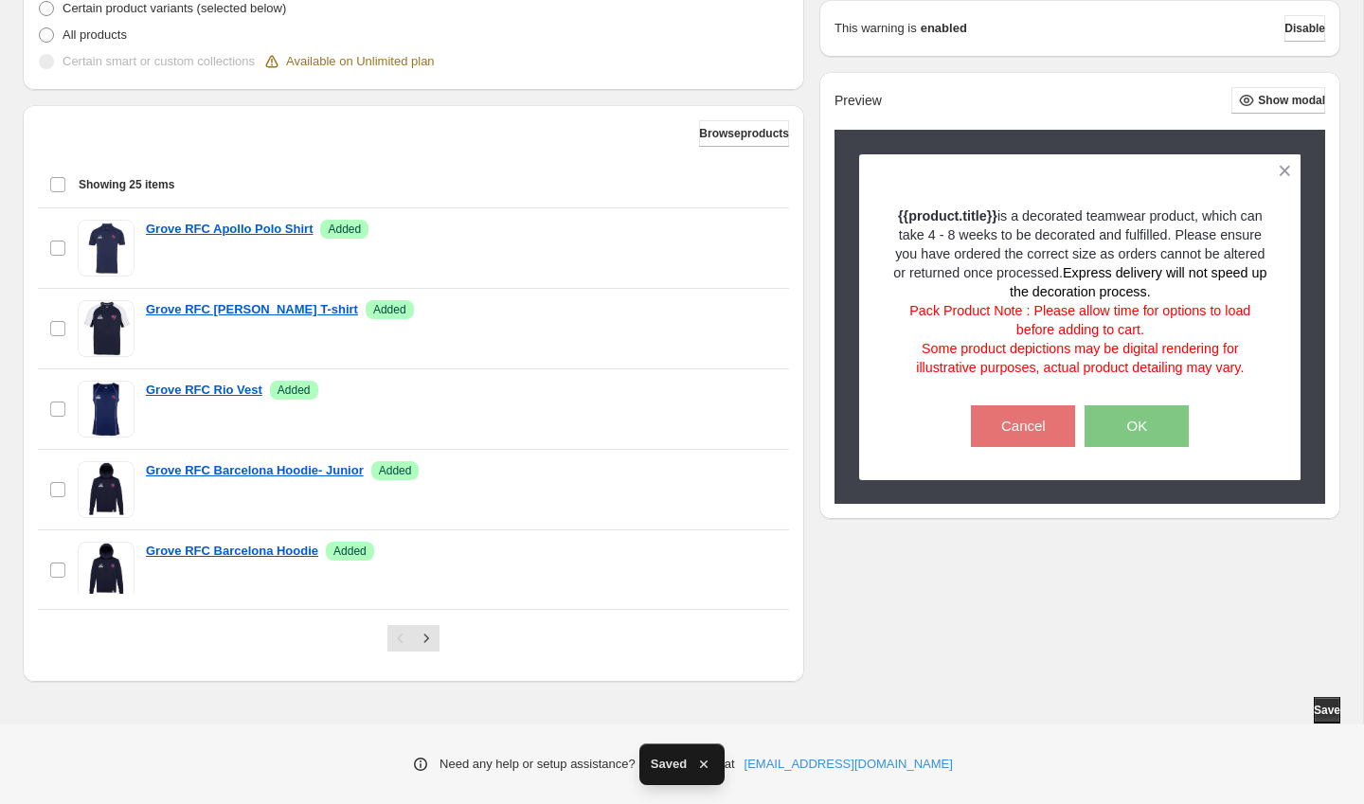
scroll to position [0, 0]
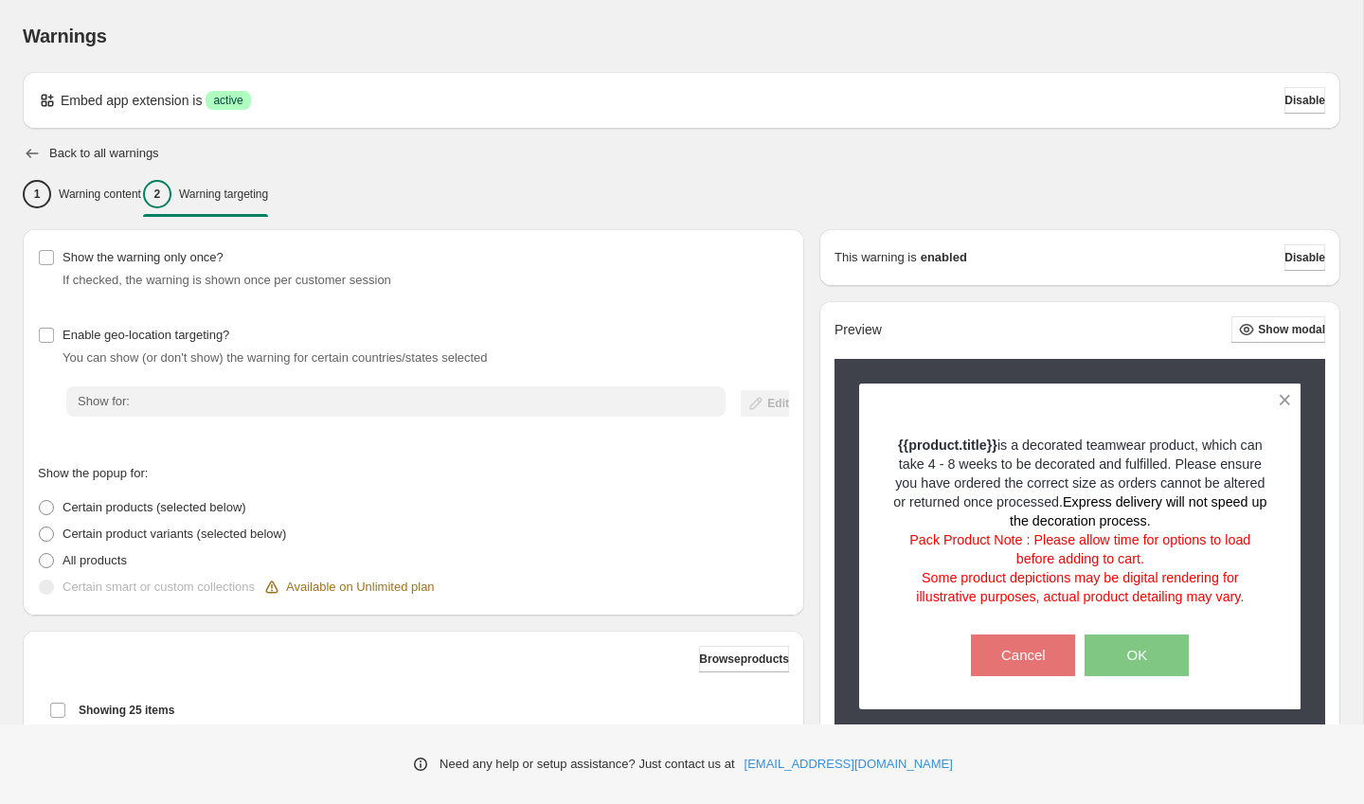
click at [27, 151] on icon "button" at bounding box center [32, 153] width 19 height 19
